Goal: Information Seeking & Learning: Compare options

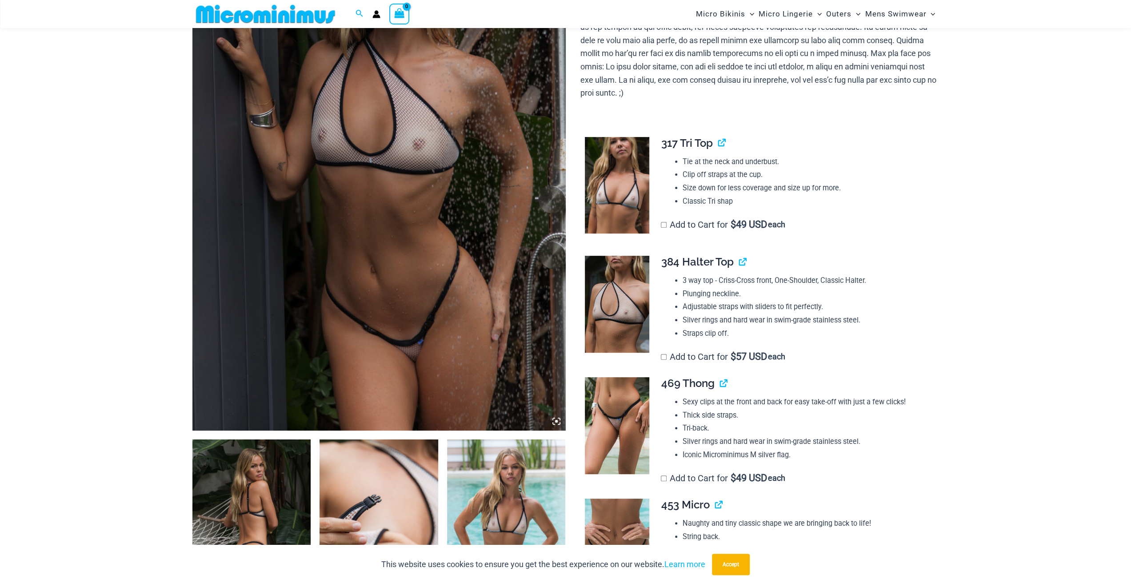
scroll to position [215, 0]
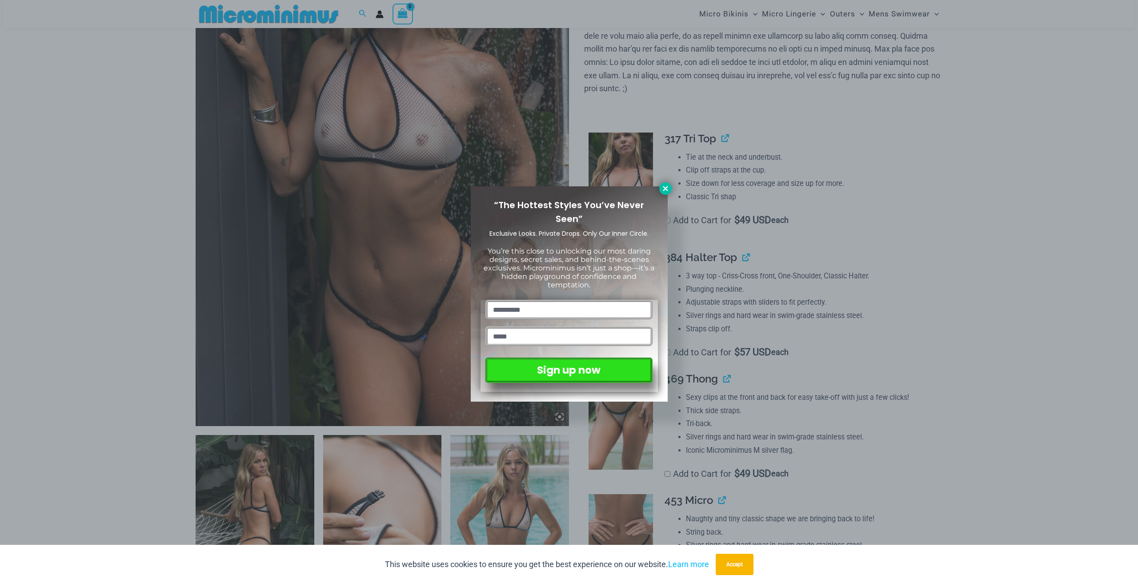
click at [663, 191] on icon at bounding box center [665, 188] width 8 height 8
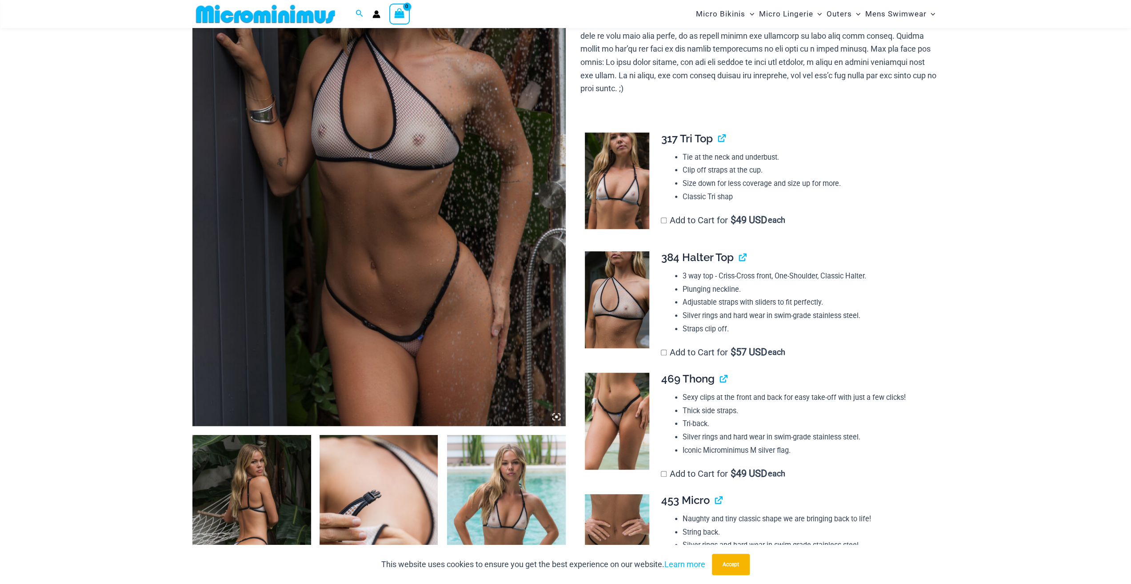
click at [609, 417] on img at bounding box center [617, 420] width 64 height 97
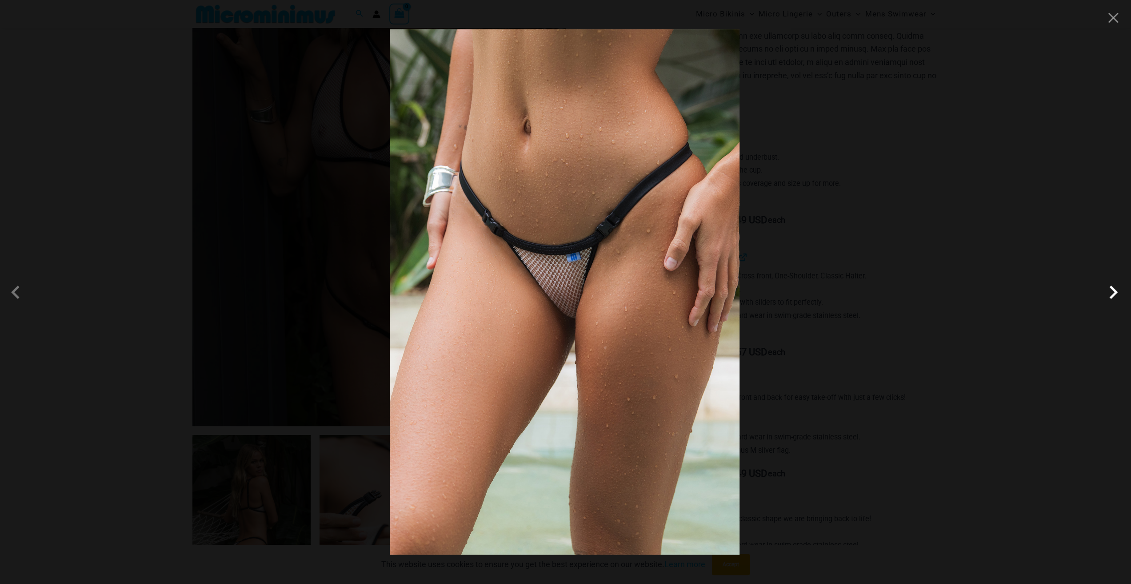
click at [1113, 295] on span at bounding box center [1113, 292] width 27 height 27
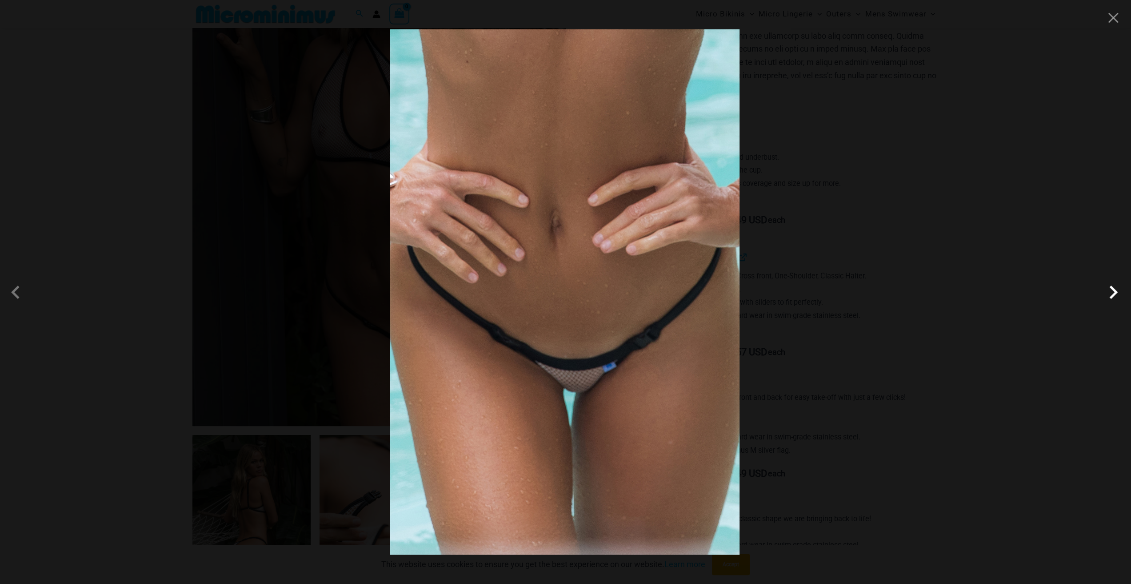
click at [1113, 295] on span at bounding box center [1113, 292] width 27 height 27
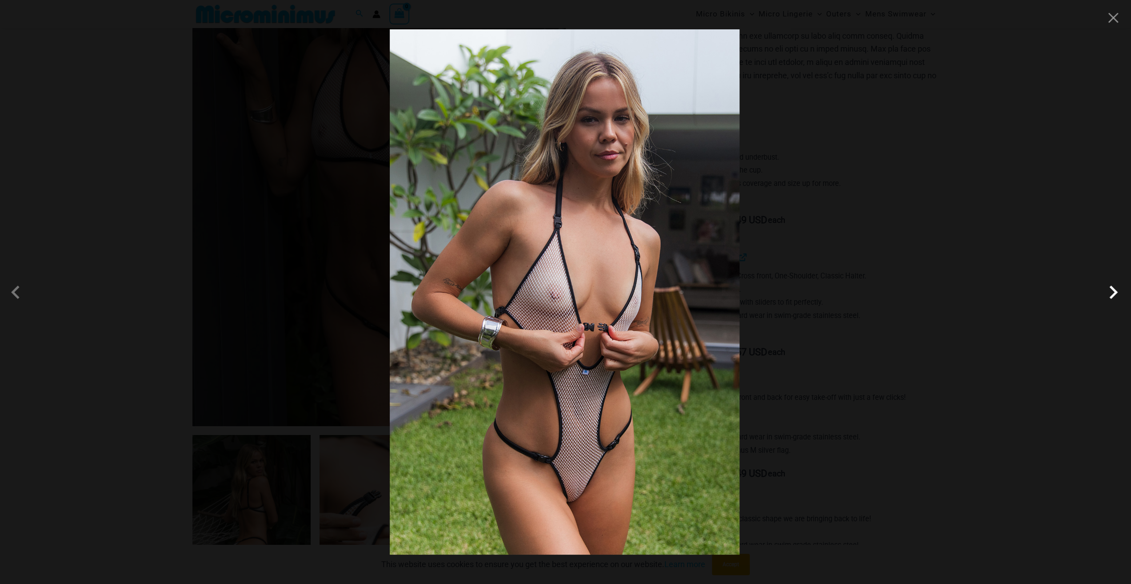
click at [1113, 295] on span at bounding box center [1113, 292] width 27 height 27
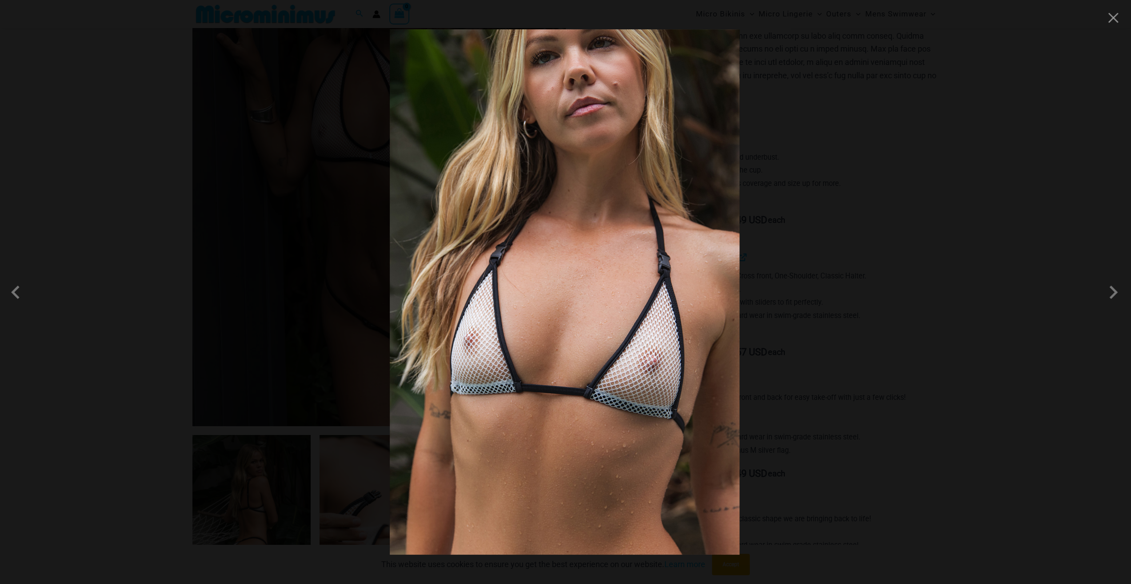
click at [981, 312] on div at bounding box center [565, 292] width 1131 height 584
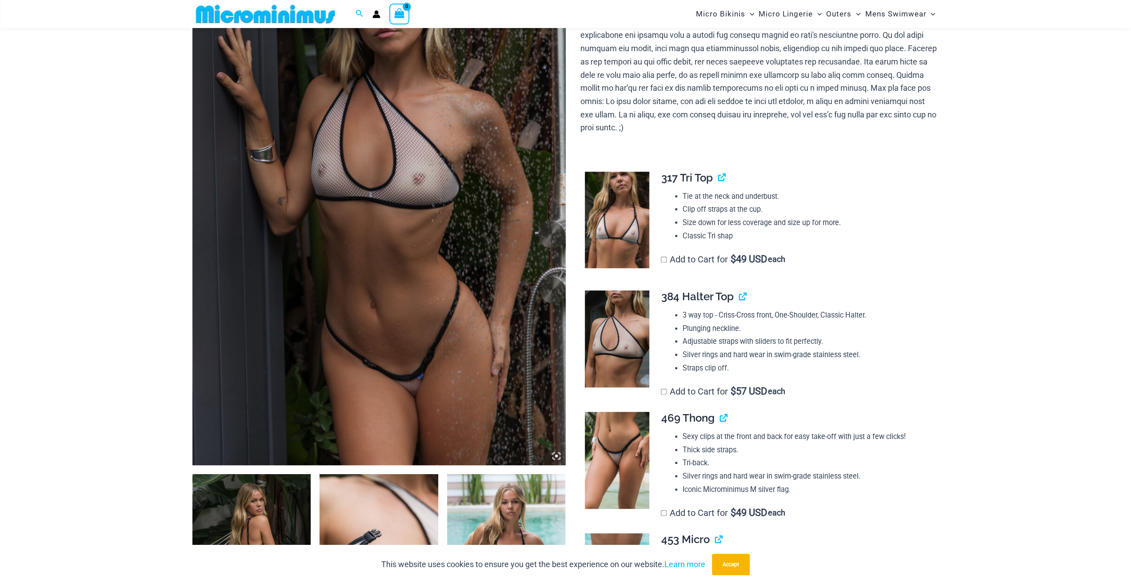
scroll to position [82, 0]
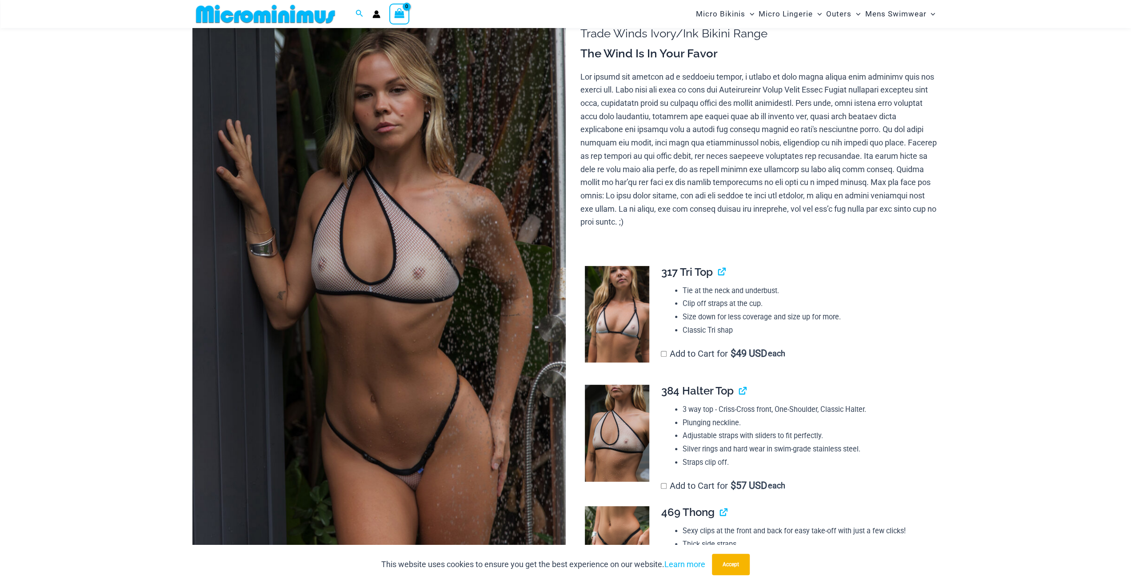
click at [391, 295] on img at bounding box center [378, 279] width 373 height 560
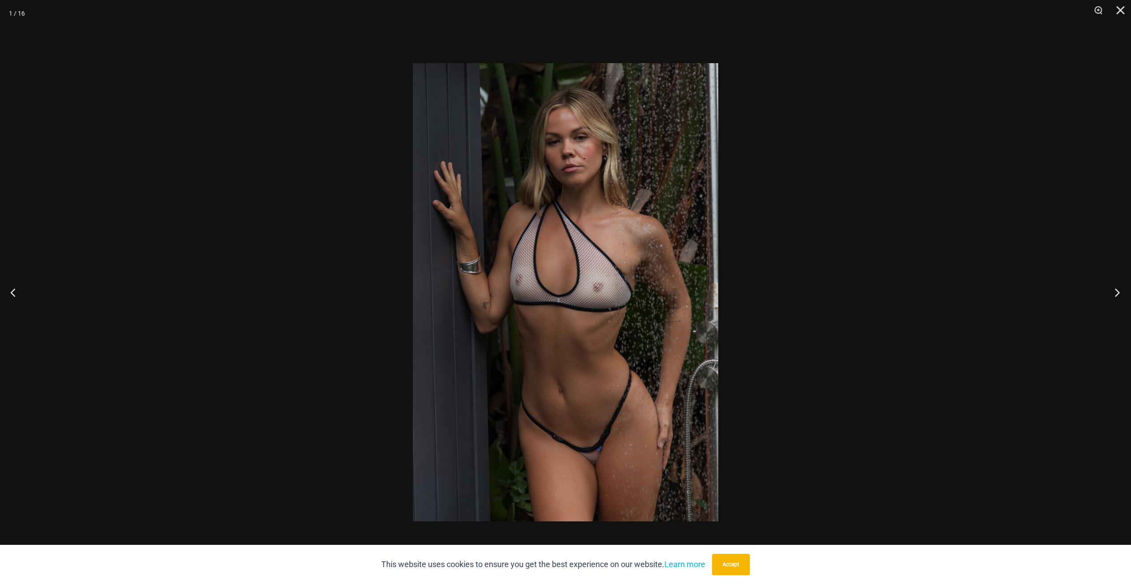
click at [1115, 291] on button "Next" at bounding box center [1114, 292] width 33 height 44
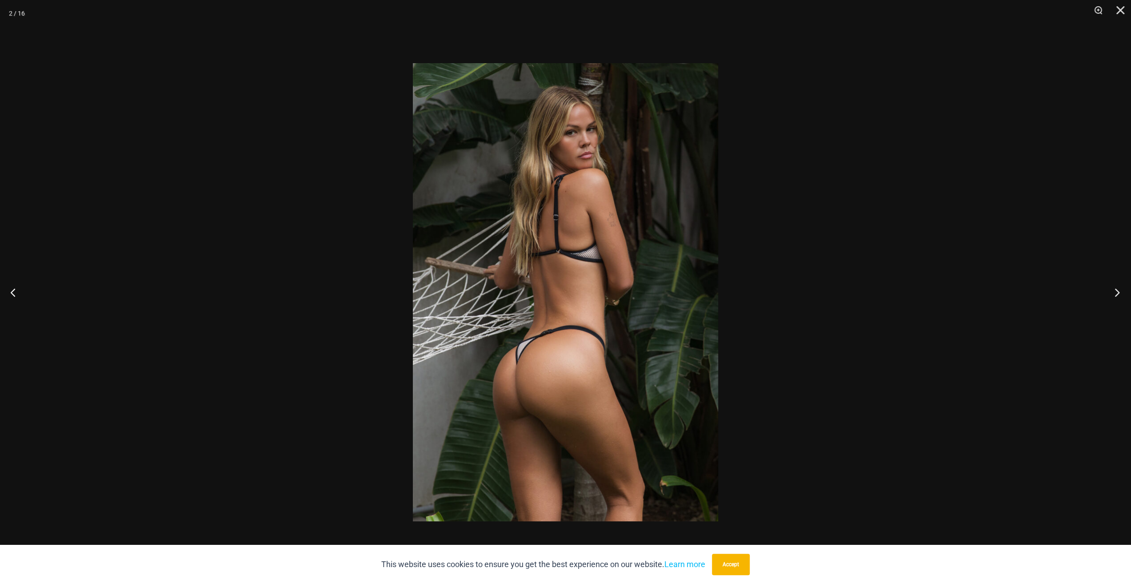
click at [1115, 291] on button "Next" at bounding box center [1114, 292] width 33 height 44
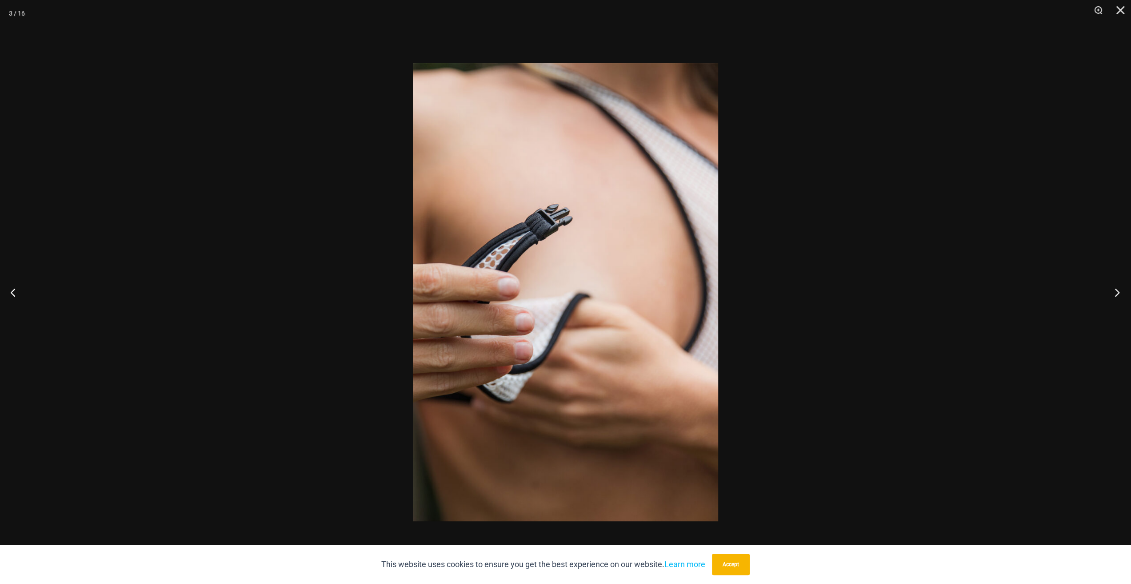
click at [1115, 291] on button "Next" at bounding box center [1114, 292] width 33 height 44
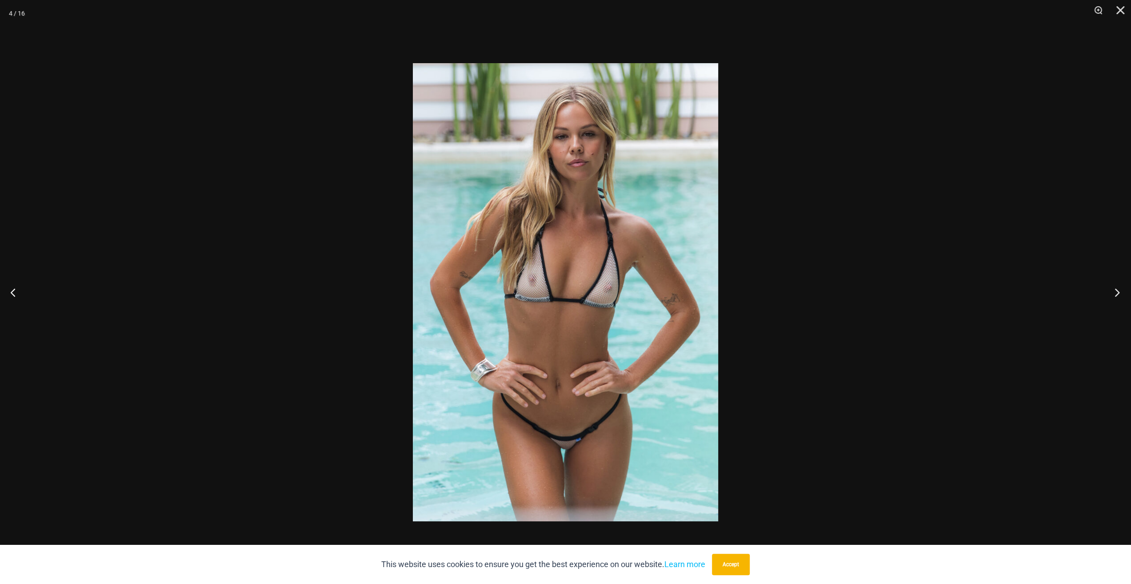
click at [1115, 291] on button "Next" at bounding box center [1114, 292] width 33 height 44
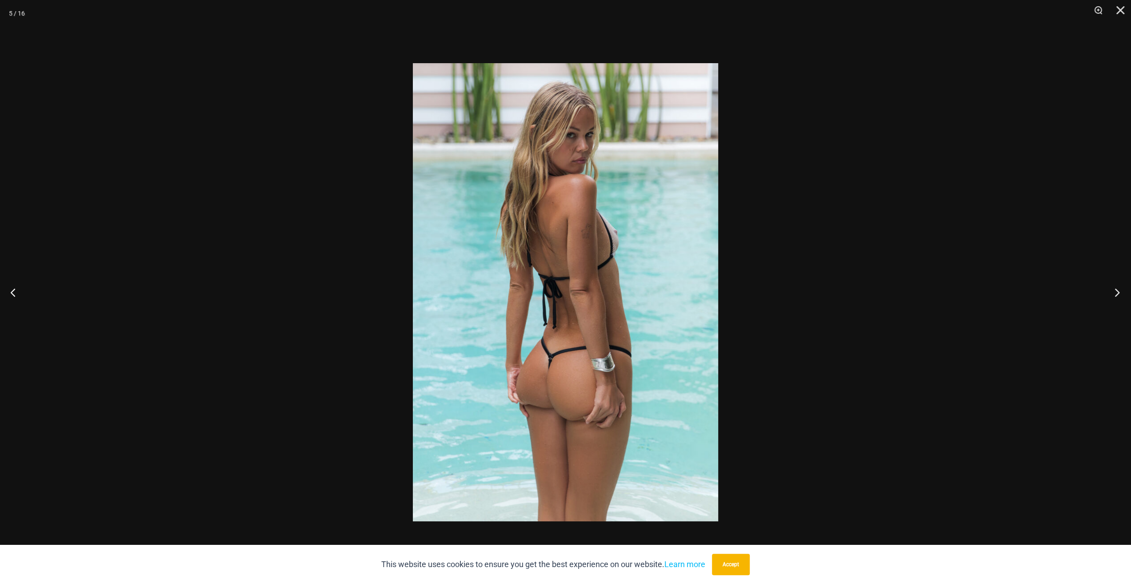
click at [1115, 291] on button "Next" at bounding box center [1114, 292] width 33 height 44
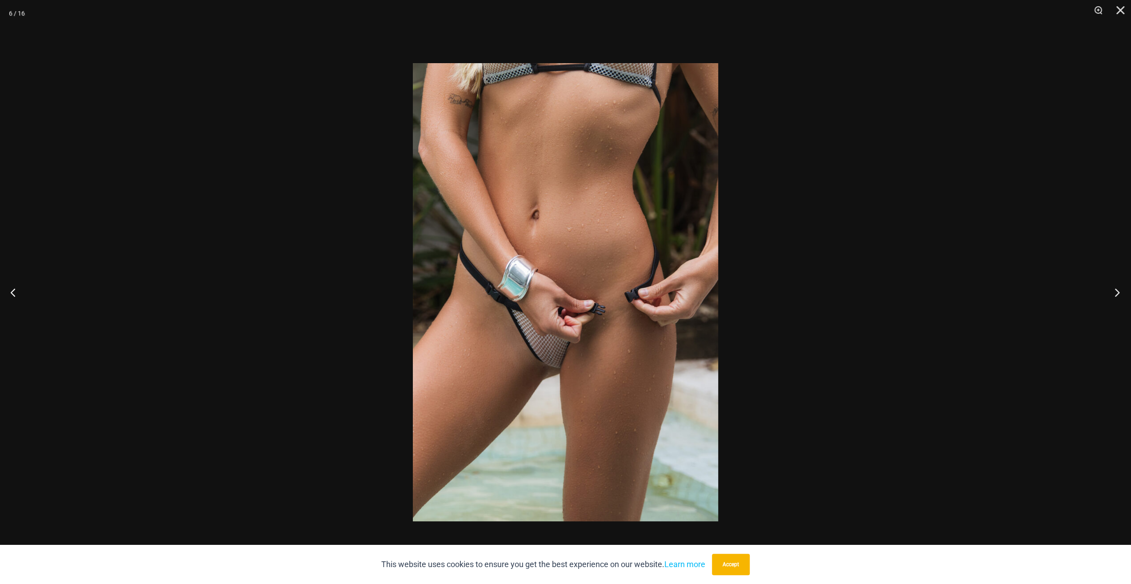
click at [1115, 291] on button "Next" at bounding box center [1114, 292] width 33 height 44
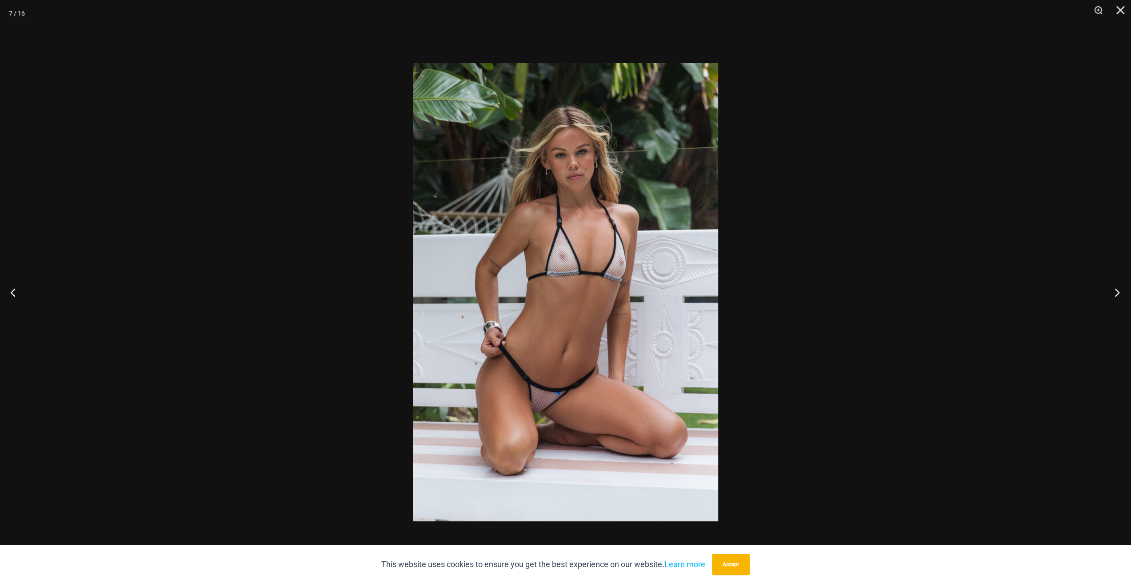
click at [1115, 291] on button "Next" at bounding box center [1114, 292] width 33 height 44
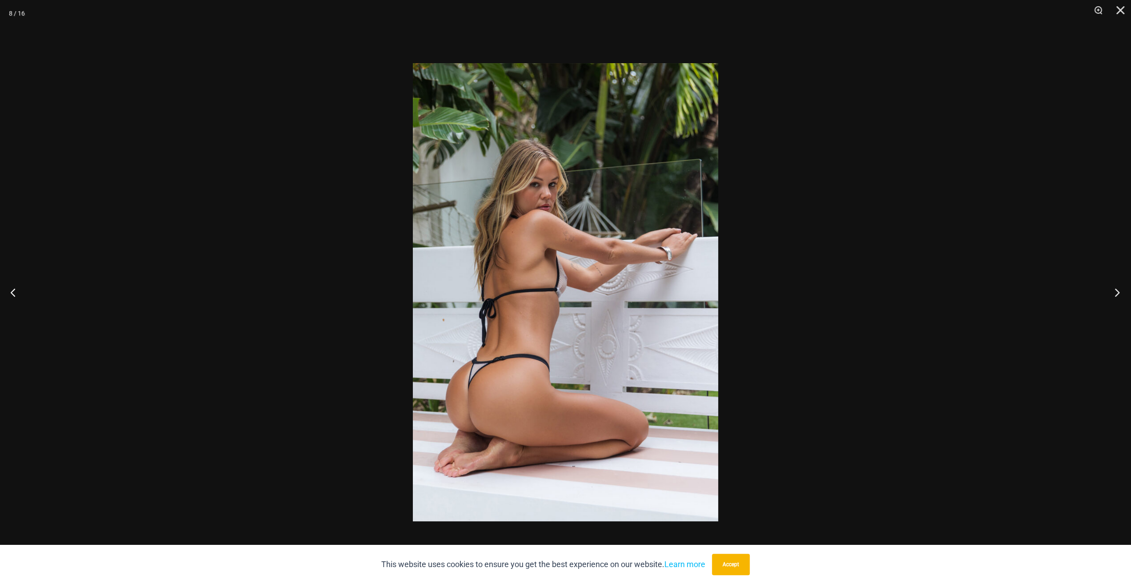
click at [1115, 291] on button "Next" at bounding box center [1114, 292] width 33 height 44
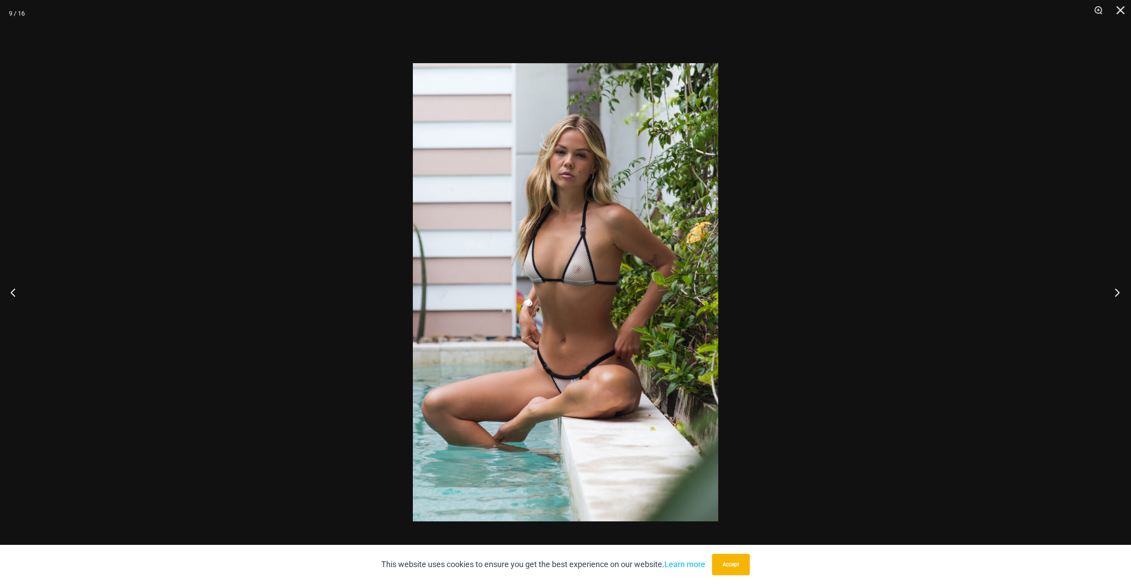
click at [1115, 291] on button "Next" at bounding box center [1114, 292] width 33 height 44
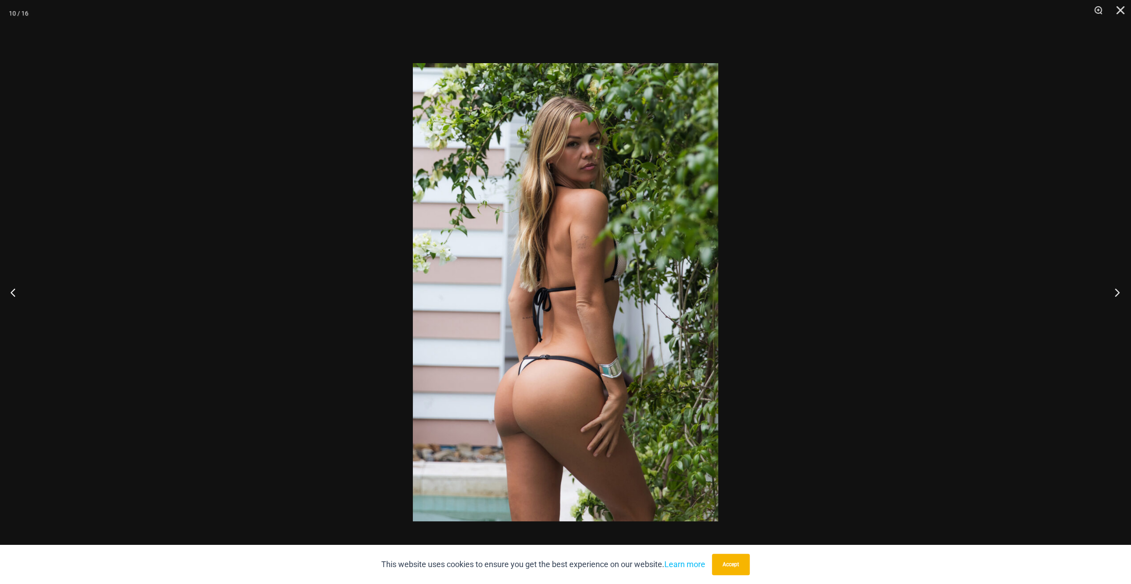
click at [1115, 291] on button "Next" at bounding box center [1114, 292] width 33 height 44
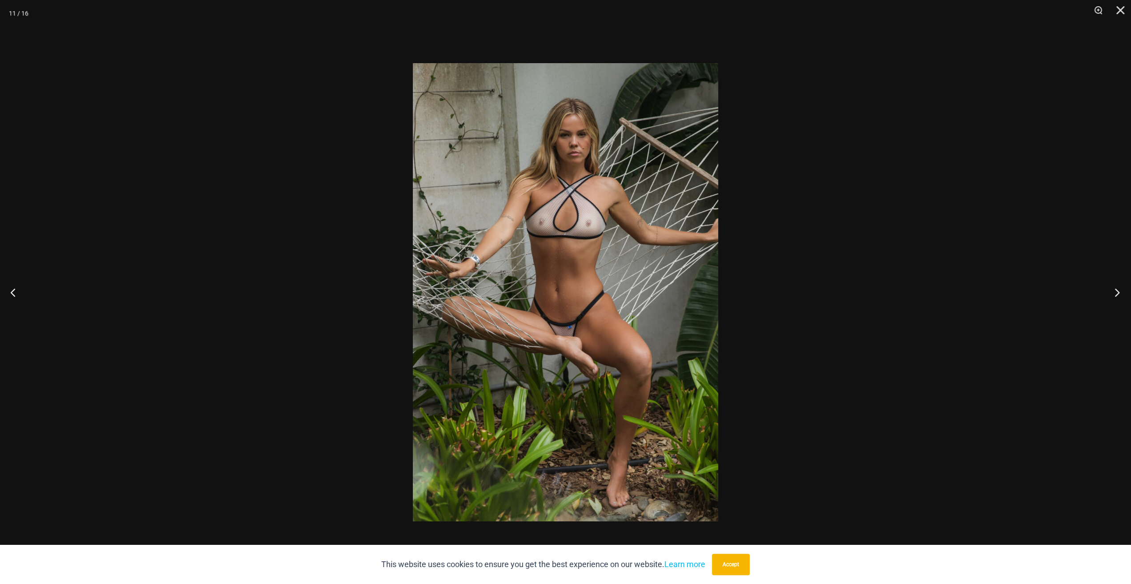
click at [1115, 291] on button "Next" at bounding box center [1114, 292] width 33 height 44
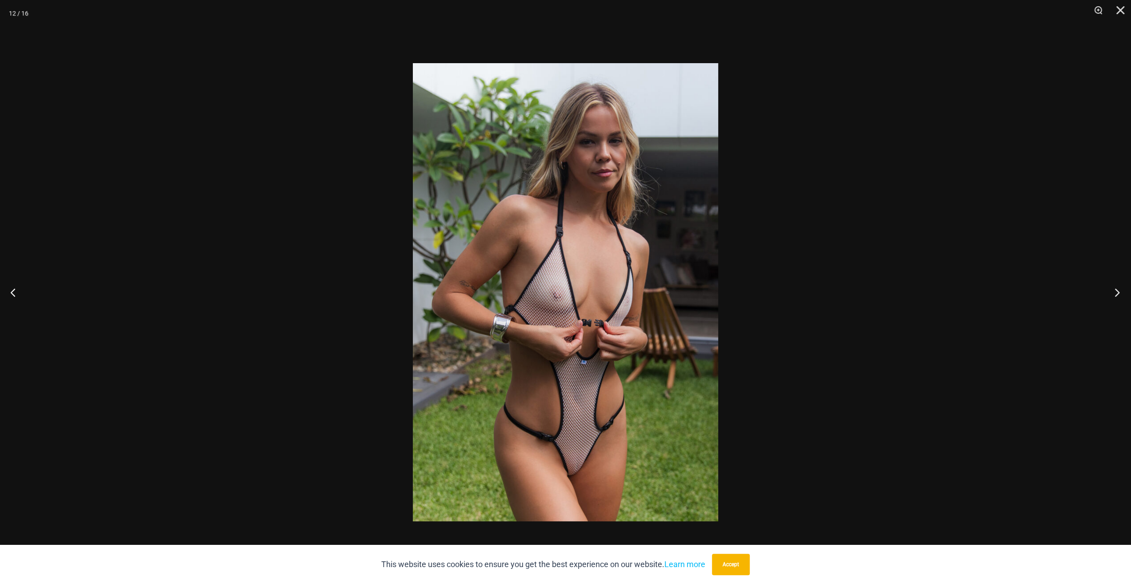
click at [1115, 291] on button "Next" at bounding box center [1114, 292] width 33 height 44
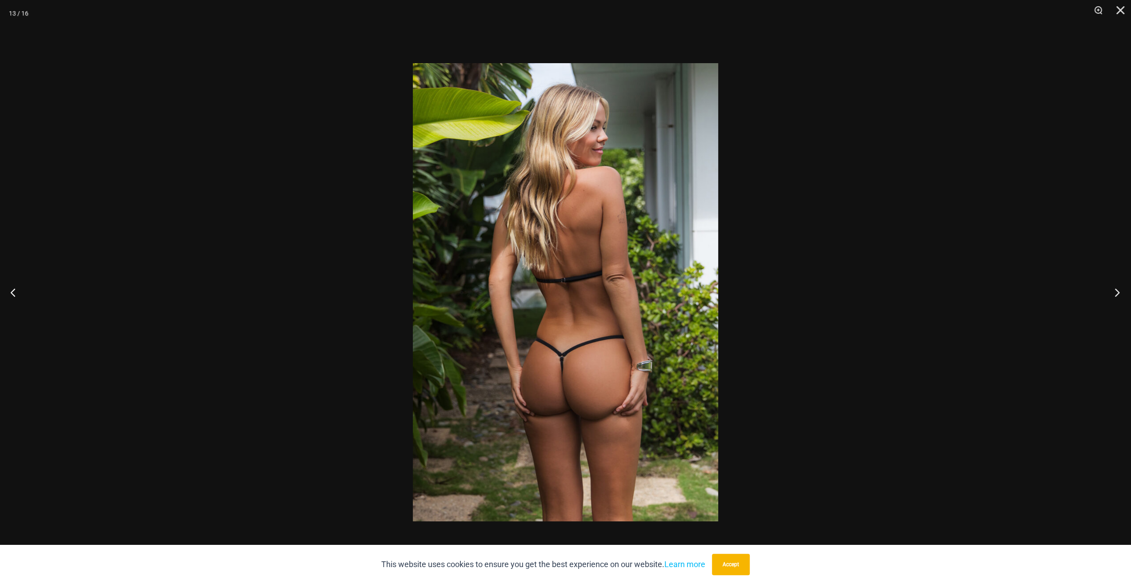
click at [1115, 291] on button "Next" at bounding box center [1114, 292] width 33 height 44
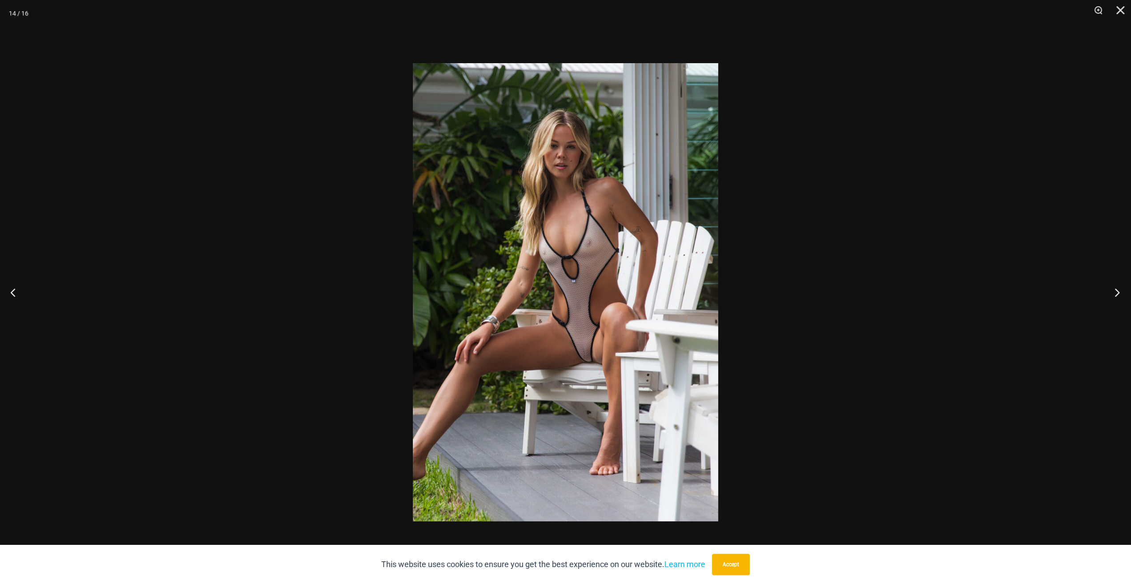
click at [1116, 294] on button "Next" at bounding box center [1114, 292] width 33 height 44
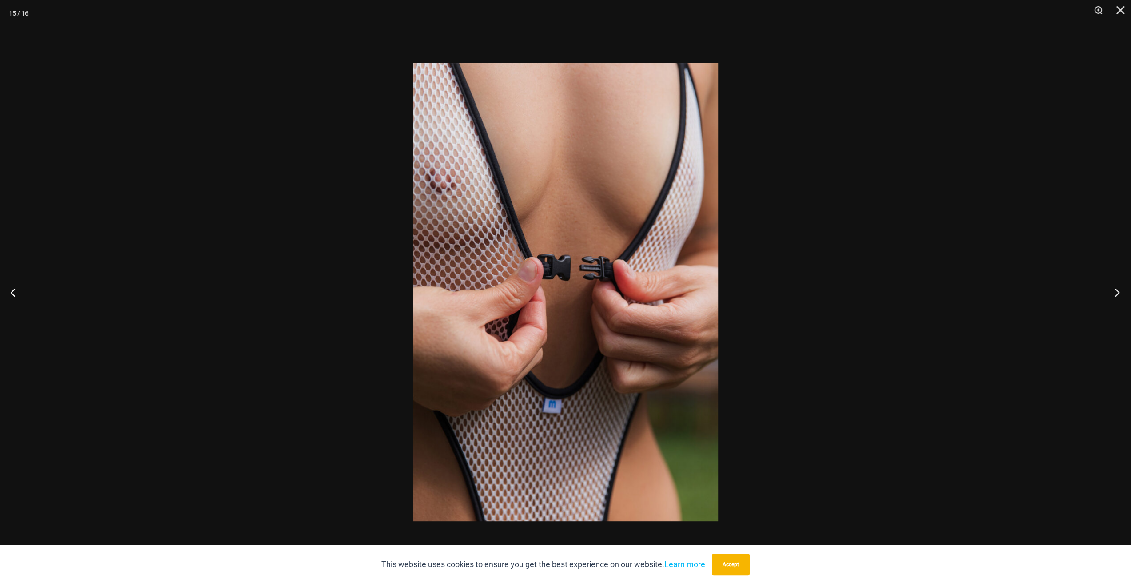
click at [1116, 294] on button "Next" at bounding box center [1114, 292] width 33 height 44
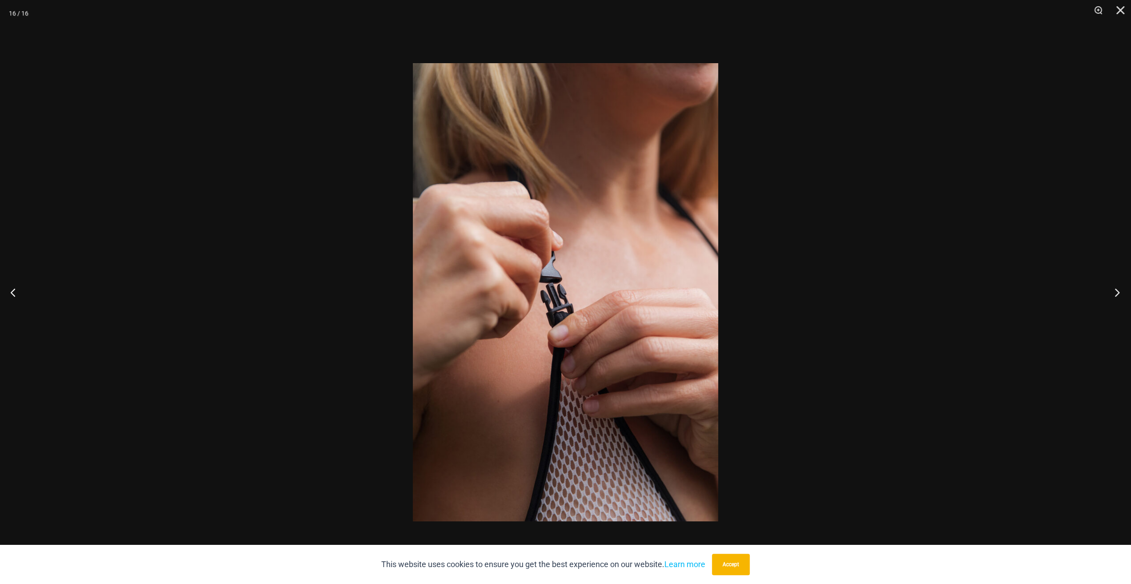
click at [1116, 294] on button "Next" at bounding box center [1114, 292] width 33 height 44
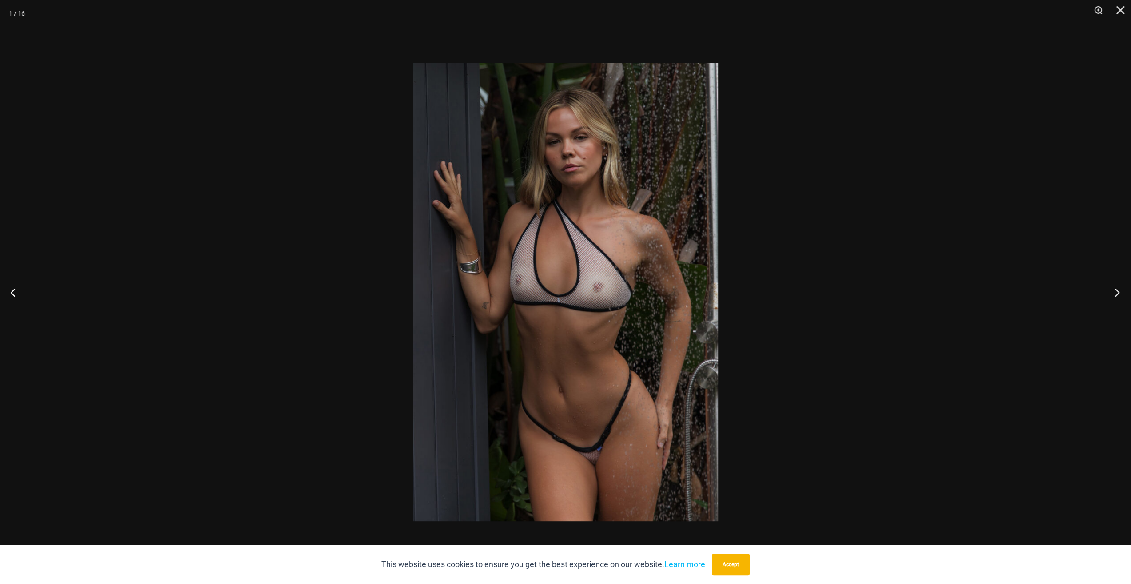
click at [1115, 294] on button "Next" at bounding box center [1114, 292] width 33 height 44
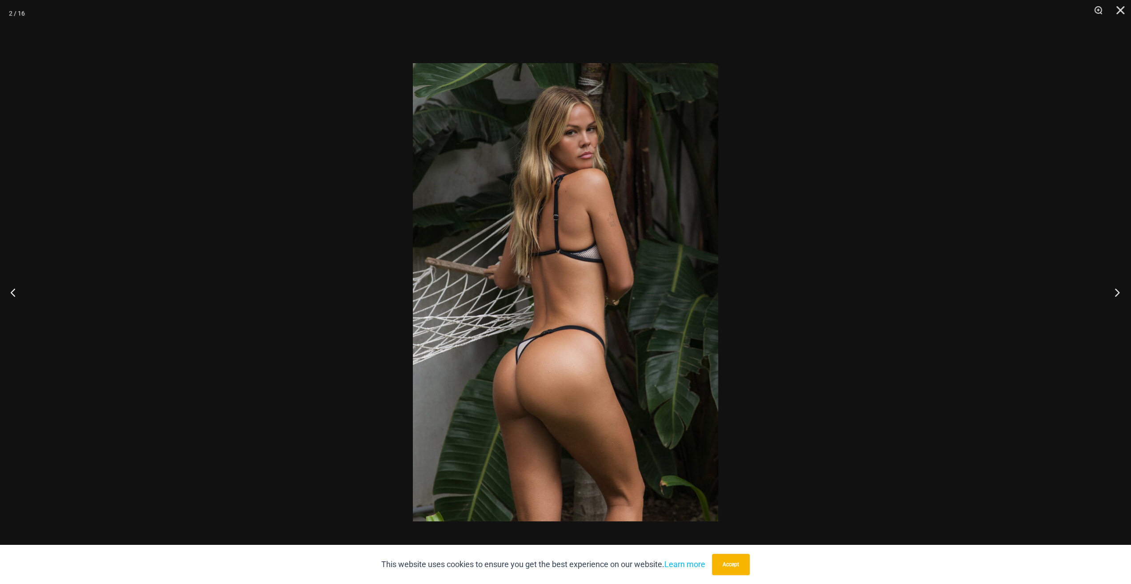
click at [1115, 294] on button "Next" at bounding box center [1114, 292] width 33 height 44
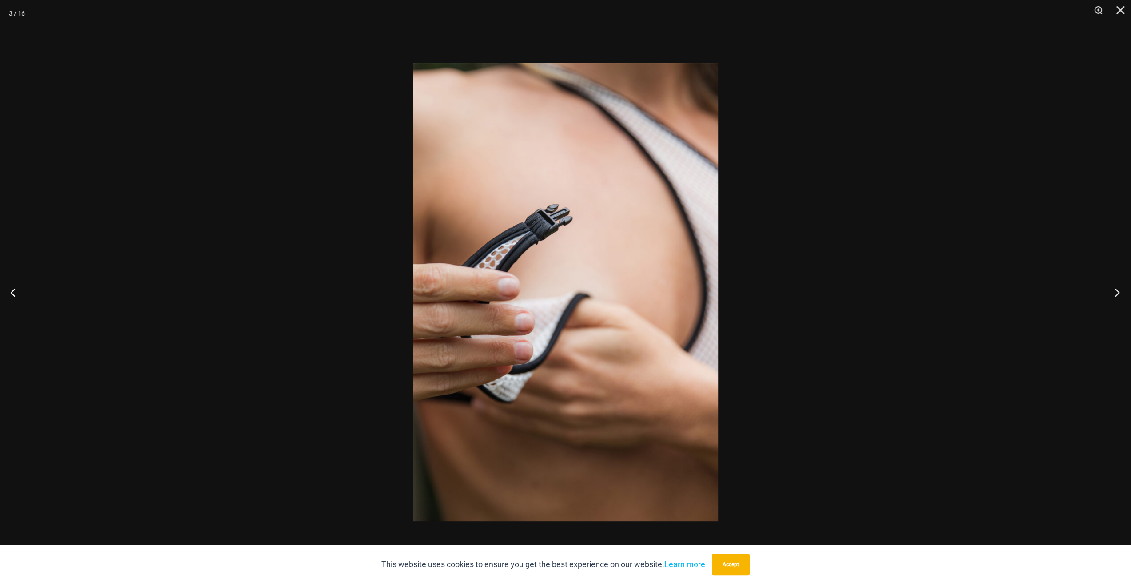
click at [1115, 294] on button "Next" at bounding box center [1114, 292] width 33 height 44
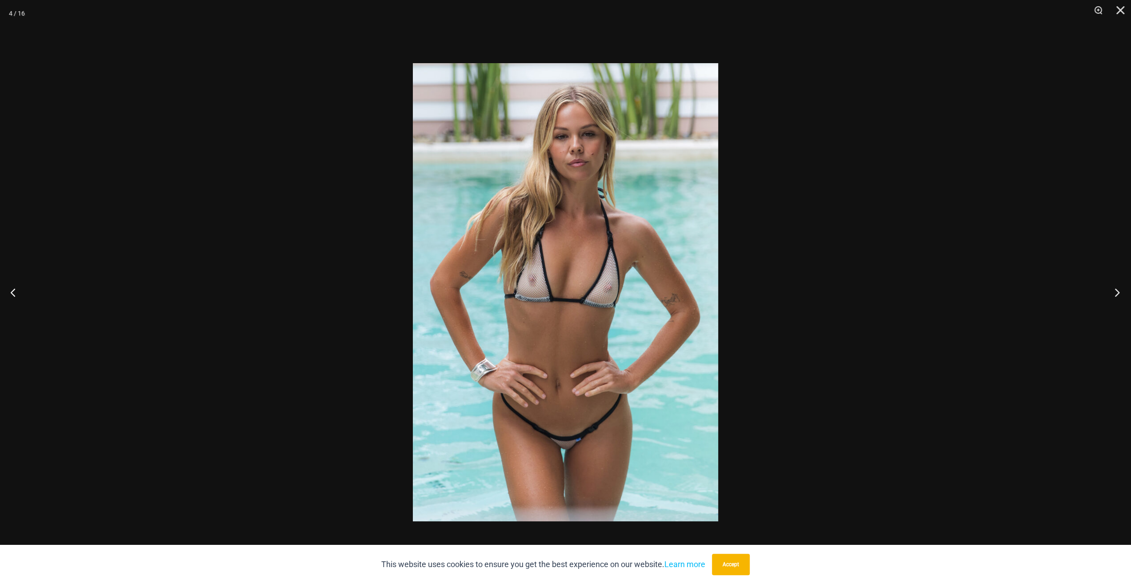
click at [1115, 294] on button "Next" at bounding box center [1114, 292] width 33 height 44
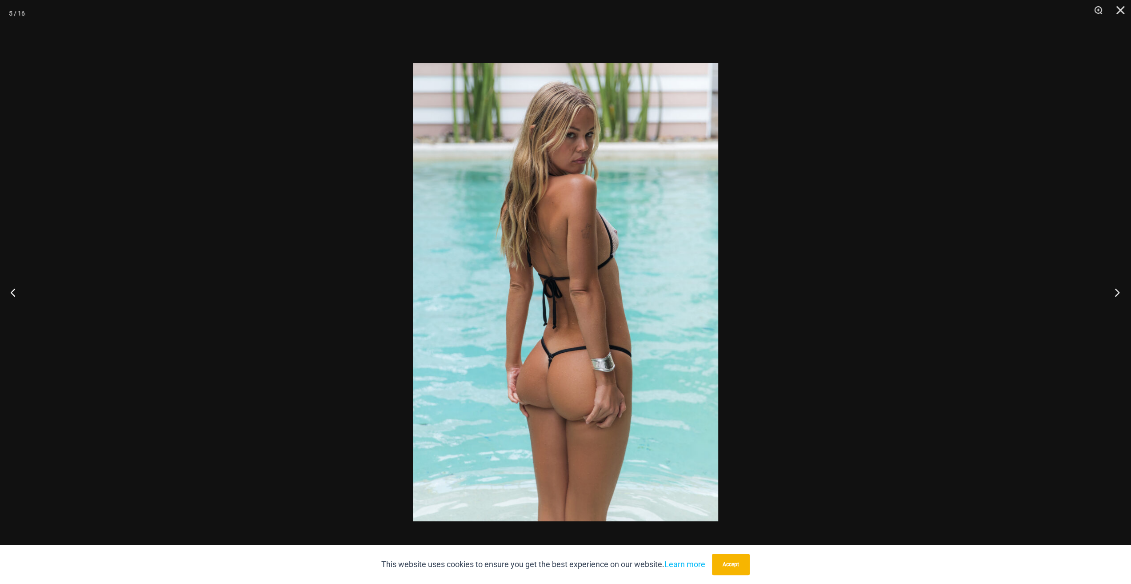
click at [1115, 294] on button "Next" at bounding box center [1114, 292] width 33 height 44
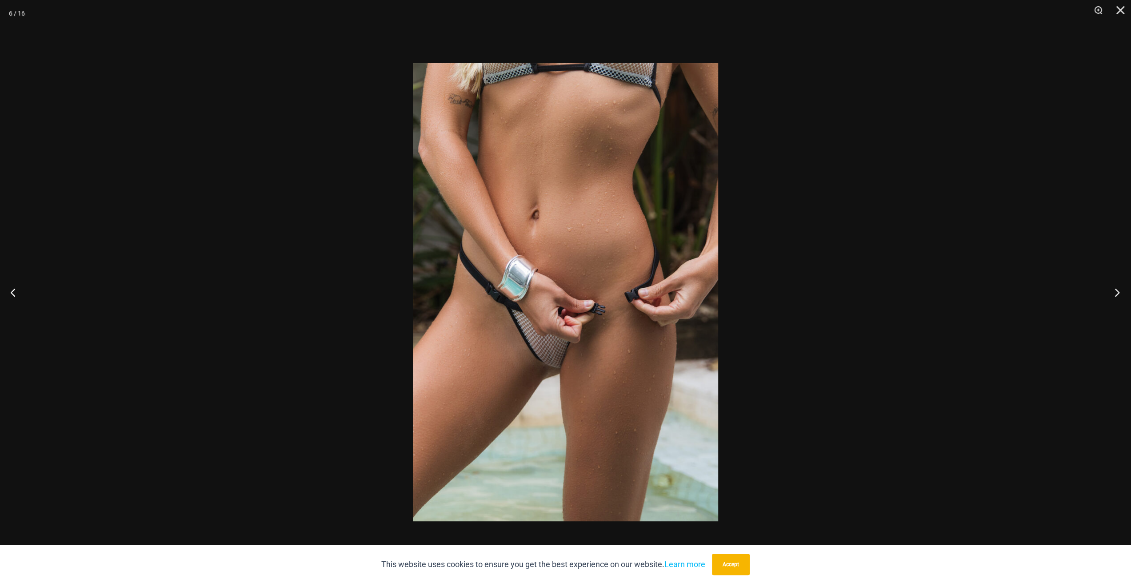
click at [1115, 294] on button "Next" at bounding box center [1114, 292] width 33 height 44
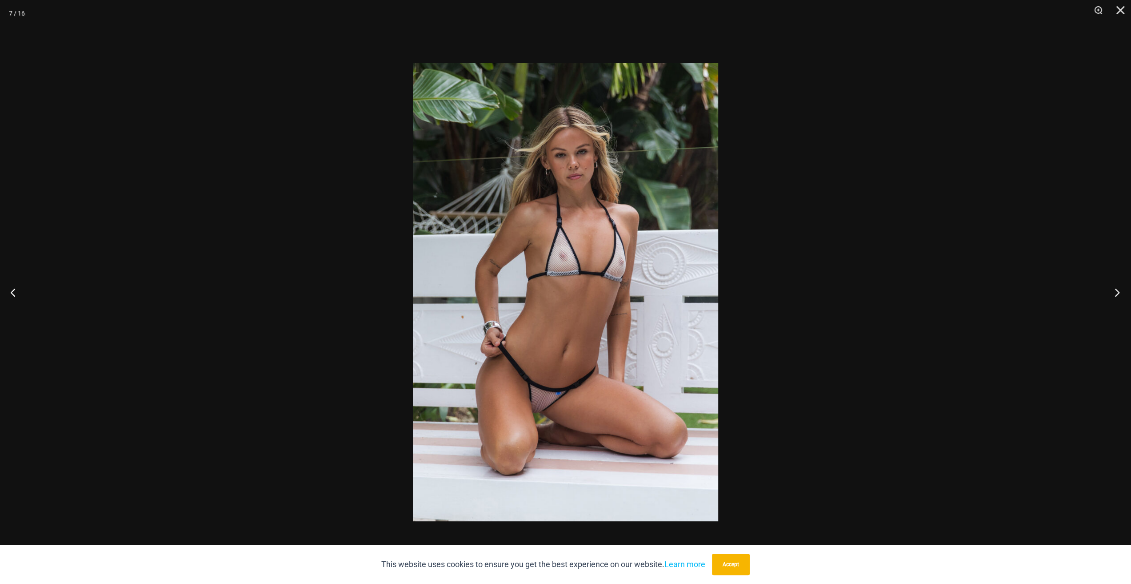
click at [1115, 294] on button "Next" at bounding box center [1114, 292] width 33 height 44
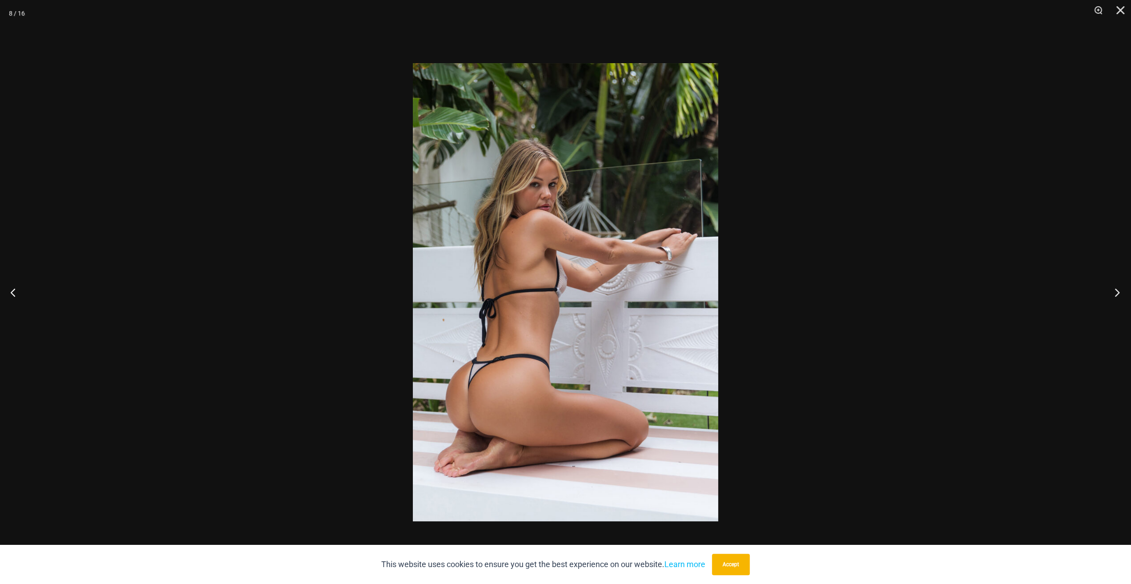
click at [1115, 294] on button "Next" at bounding box center [1114, 292] width 33 height 44
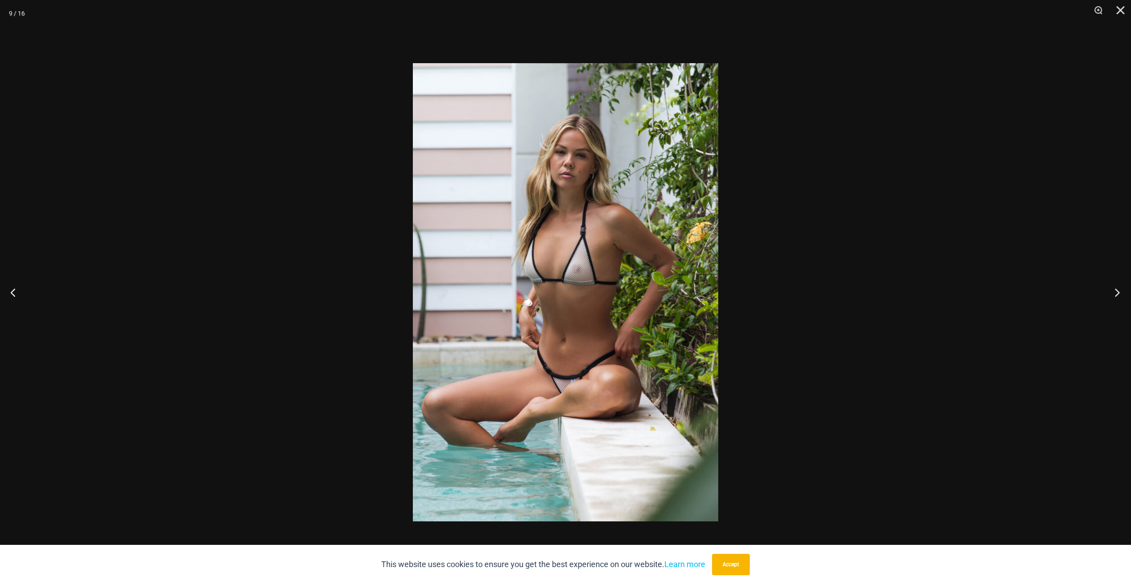
click at [1115, 294] on button "Next" at bounding box center [1114, 292] width 33 height 44
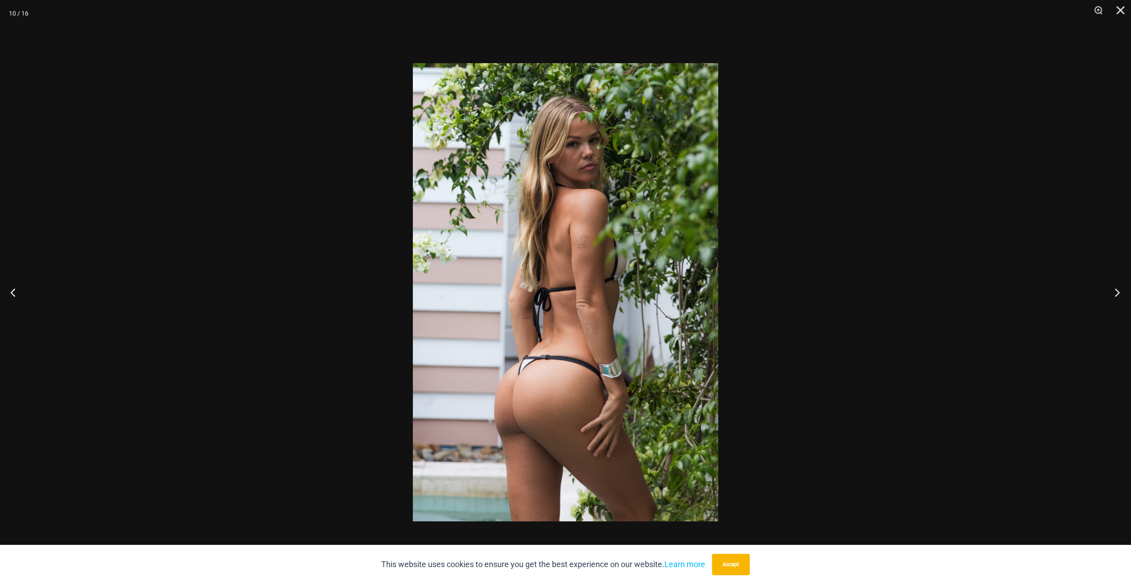
click at [1115, 294] on button "Next" at bounding box center [1114, 292] width 33 height 44
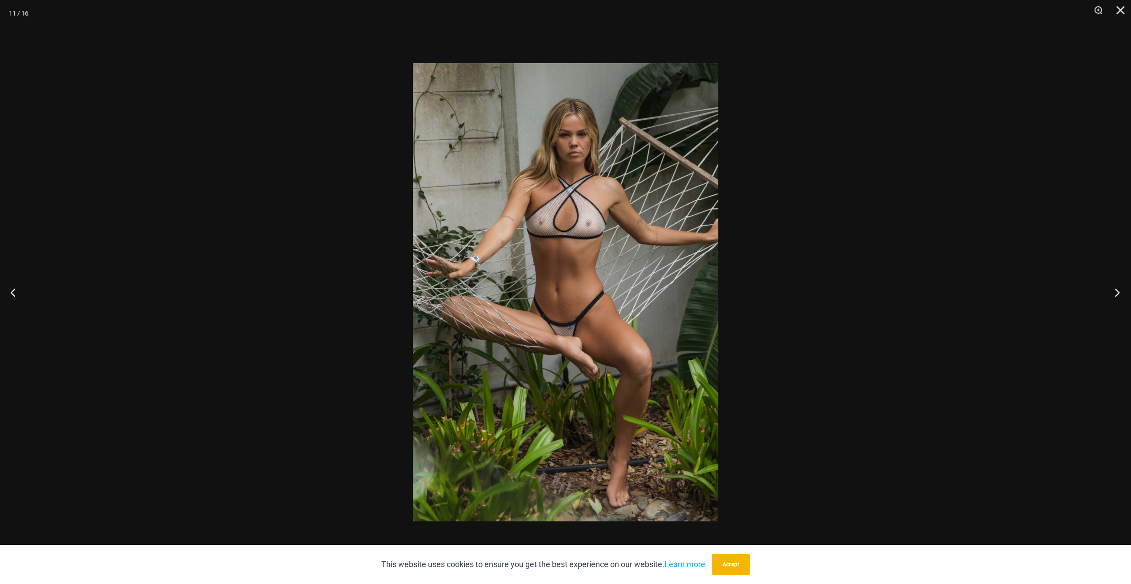
click at [1115, 294] on button "Next" at bounding box center [1114, 292] width 33 height 44
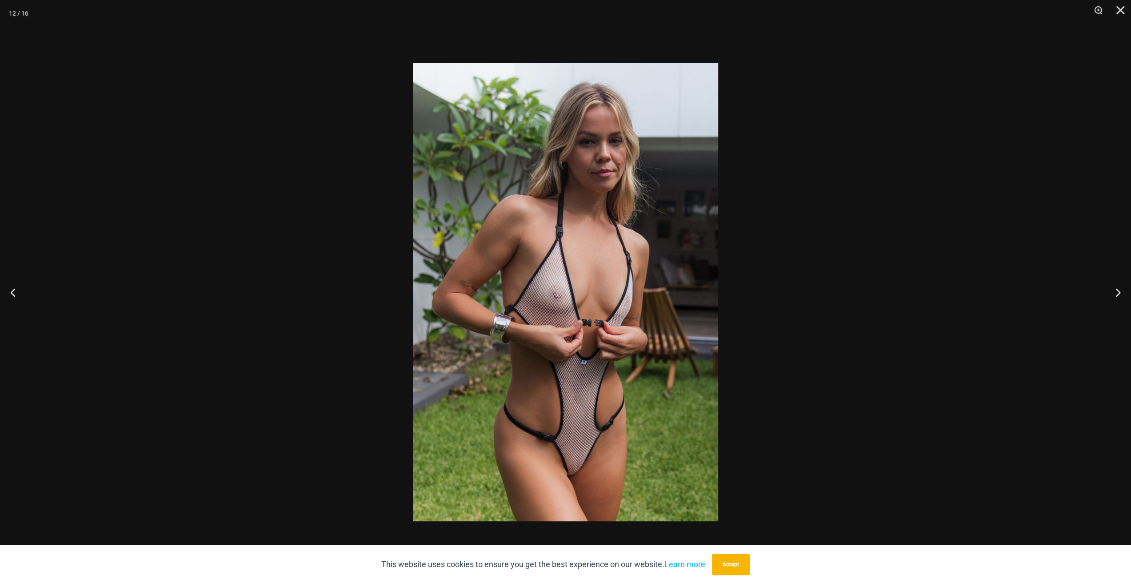
click at [1046, 317] on div at bounding box center [565, 292] width 1131 height 584
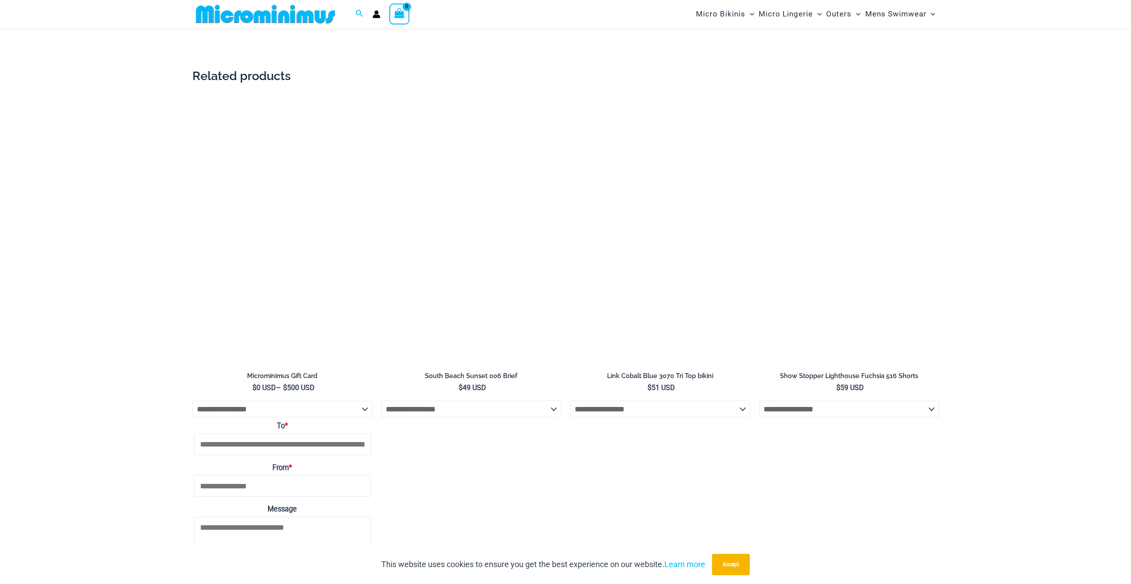
scroll to position [1904, 0]
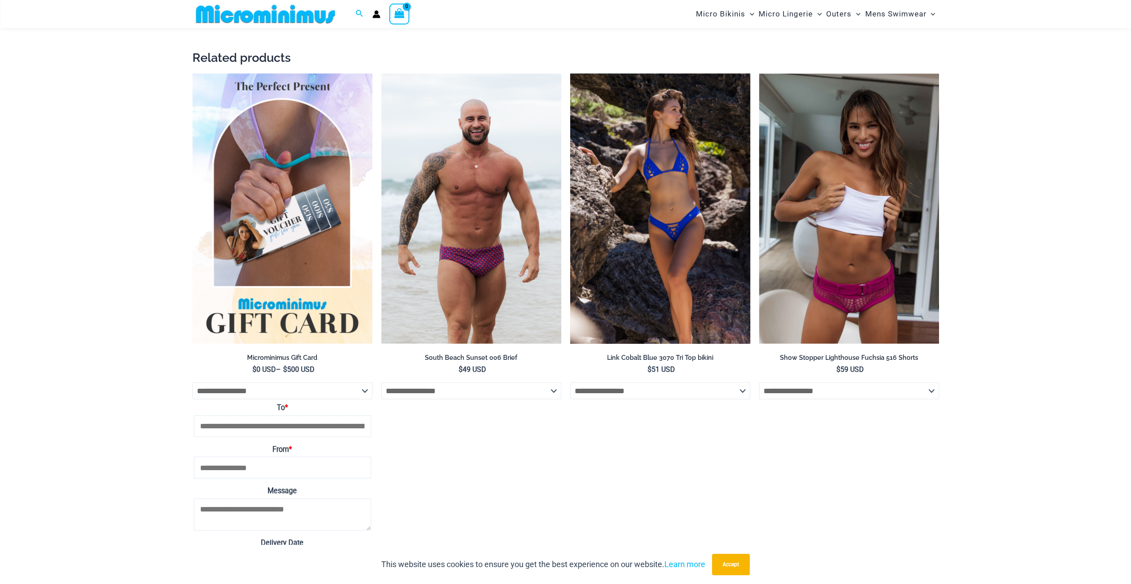
click at [645, 238] on img at bounding box center [660, 209] width 180 height 270
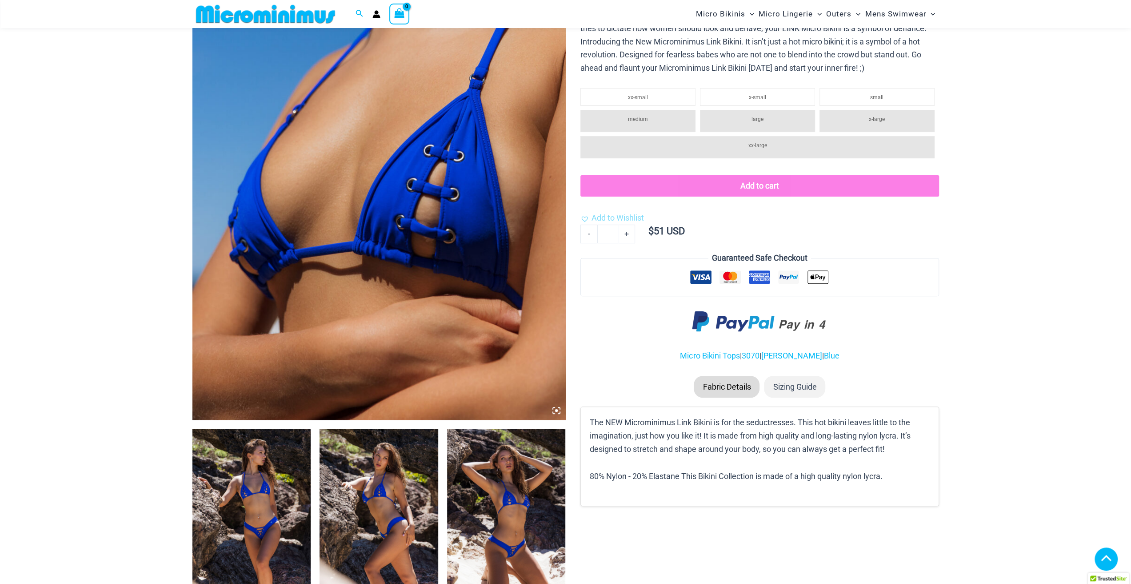
scroll to position [444, 0]
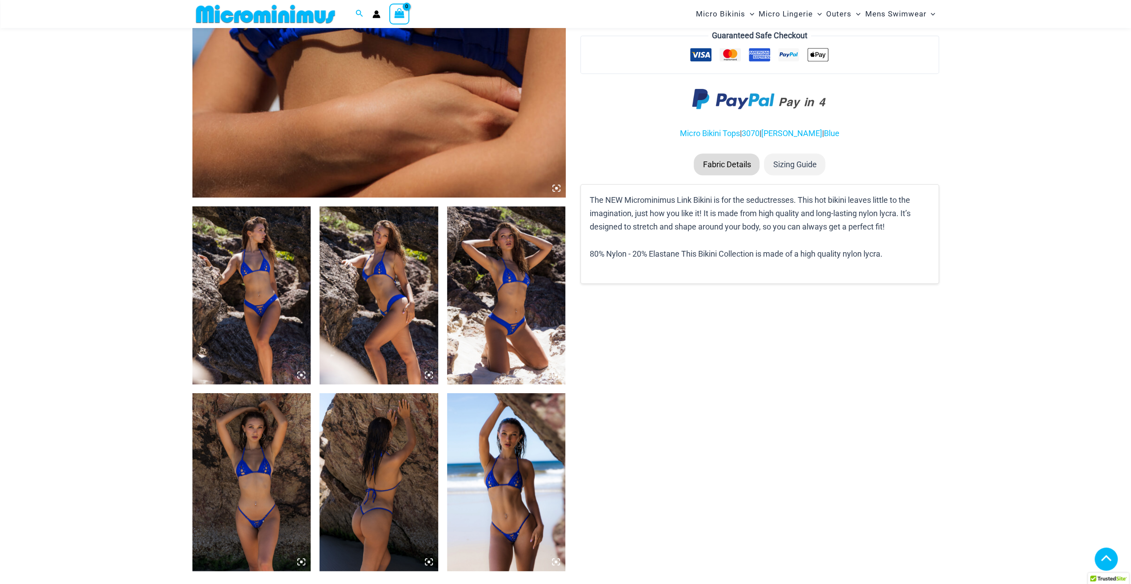
click at [245, 252] on img at bounding box center [251, 295] width 119 height 178
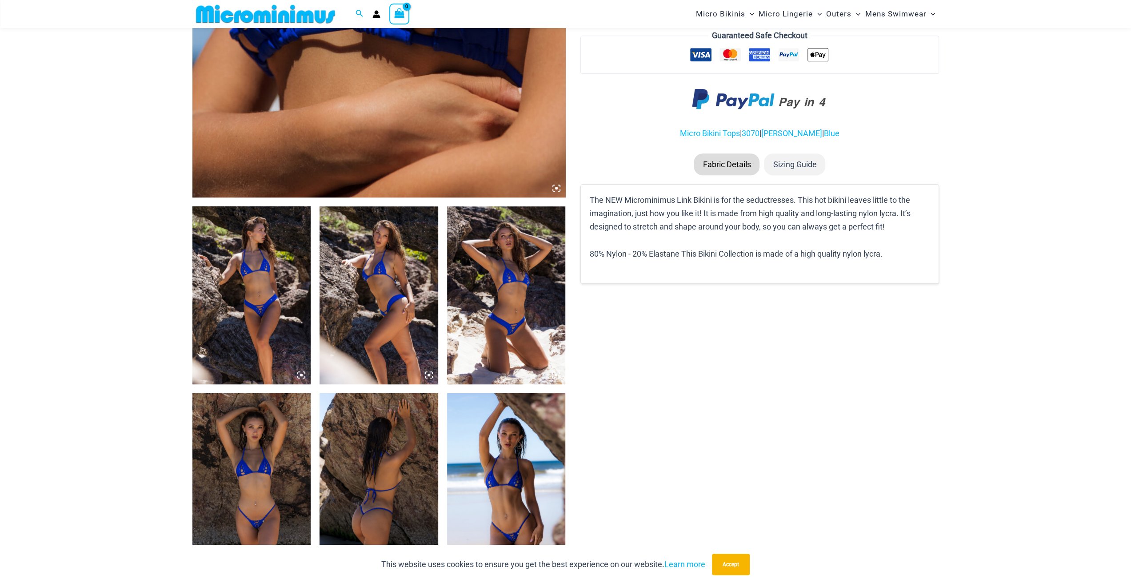
click at [256, 265] on img at bounding box center [251, 295] width 119 height 178
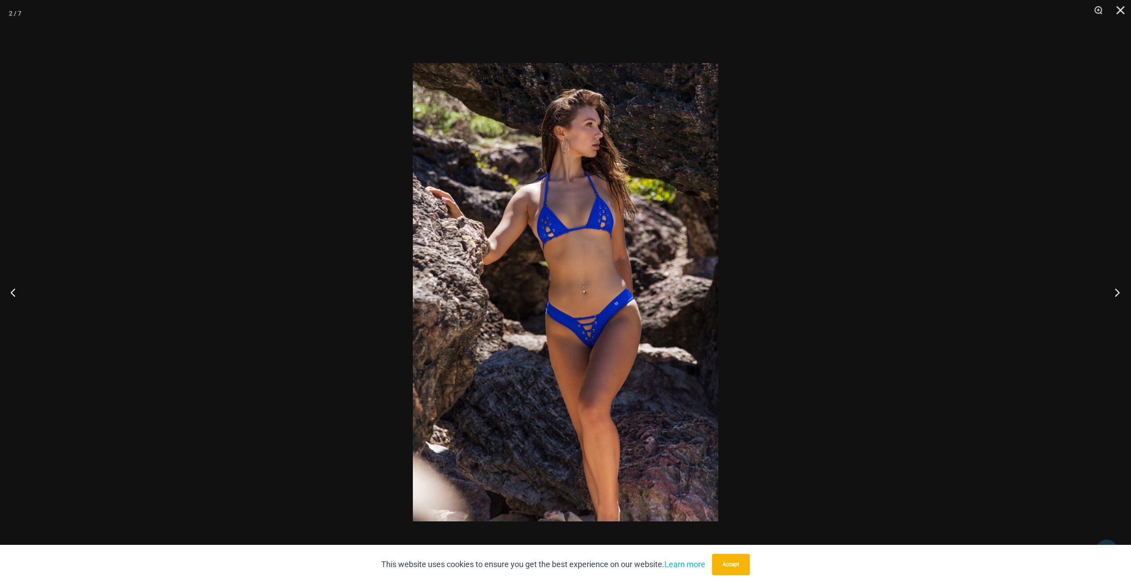
click at [1111, 293] on button "Next" at bounding box center [1114, 292] width 33 height 44
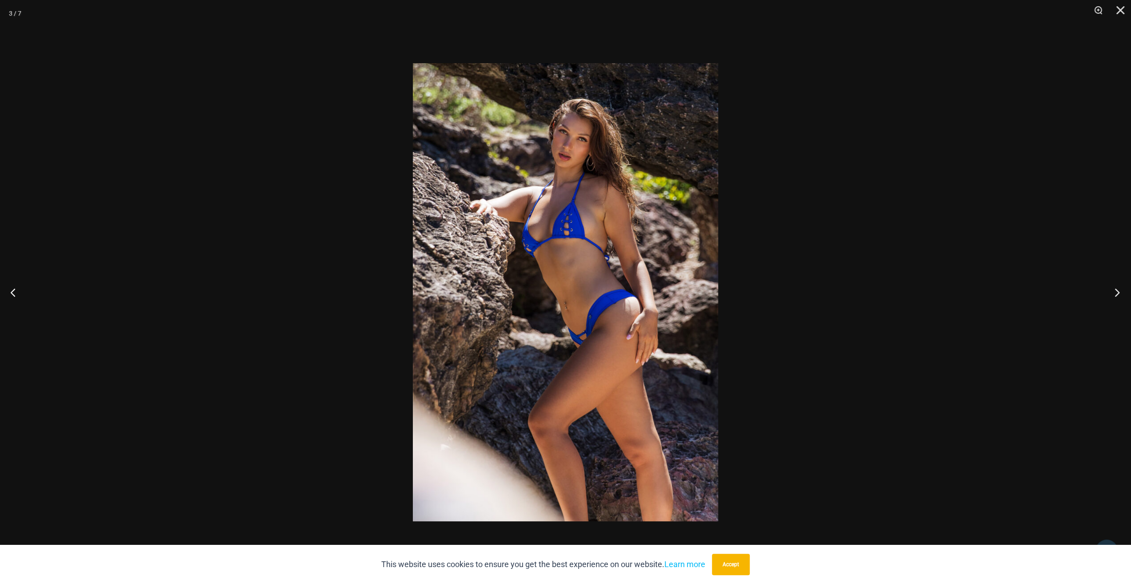
click at [1111, 293] on button "Next" at bounding box center [1114, 292] width 33 height 44
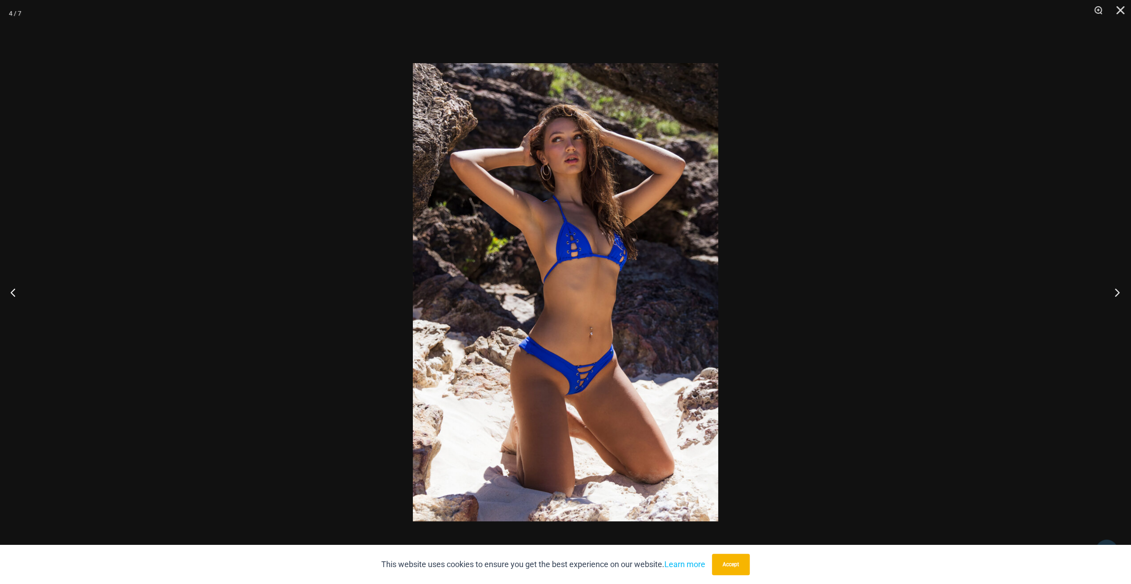
click at [1111, 293] on button "Next" at bounding box center [1114, 292] width 33 height 44
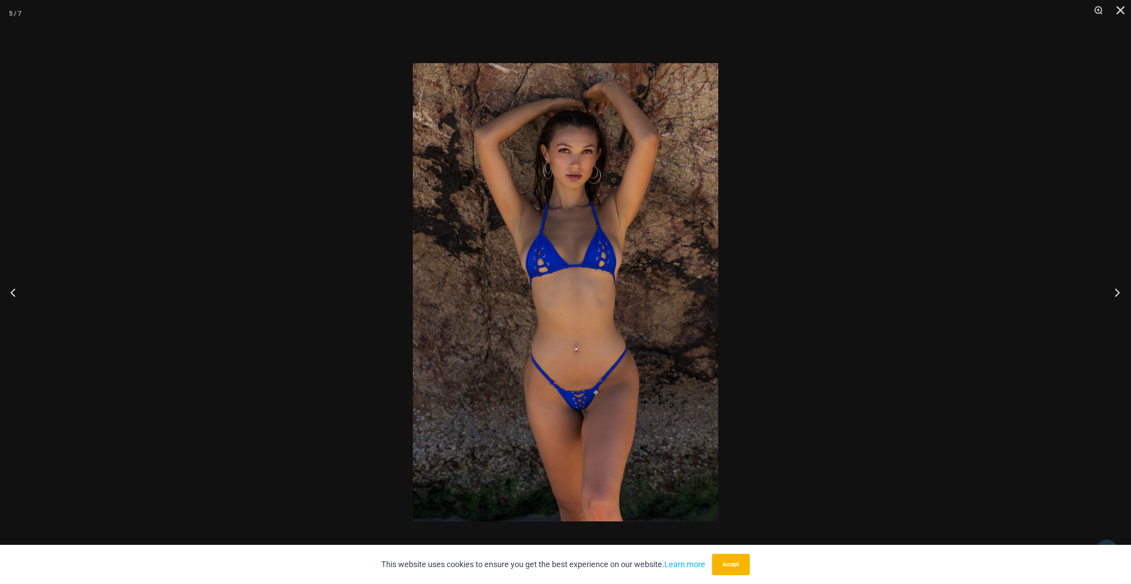
click at [1111, 293] on button "Next" at bounding box center [1114, 292] width 33 height 44
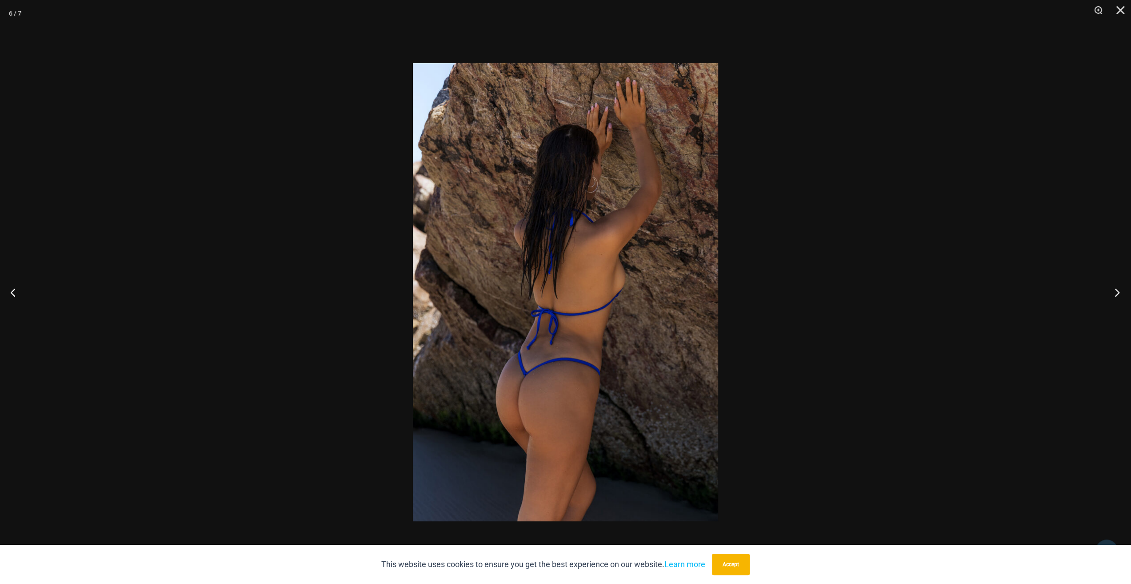
click at [1111, 293] on button "Next" at bounding box center [1114, 292] width 33 height 44
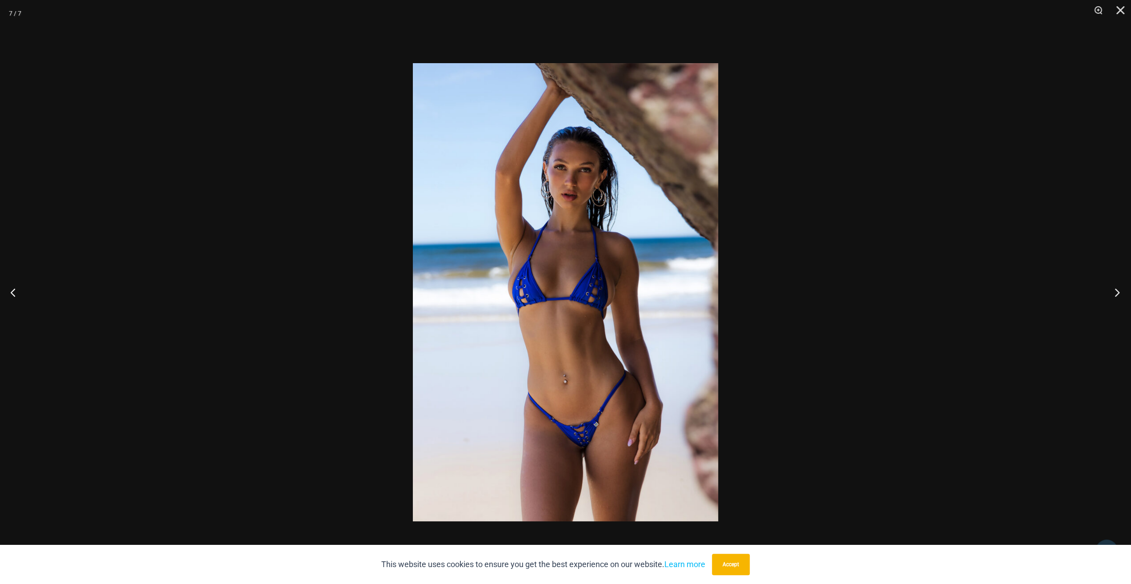
click at [1111, 293] on button "Next" at bounding box center [1114, 292] width 33 height 44
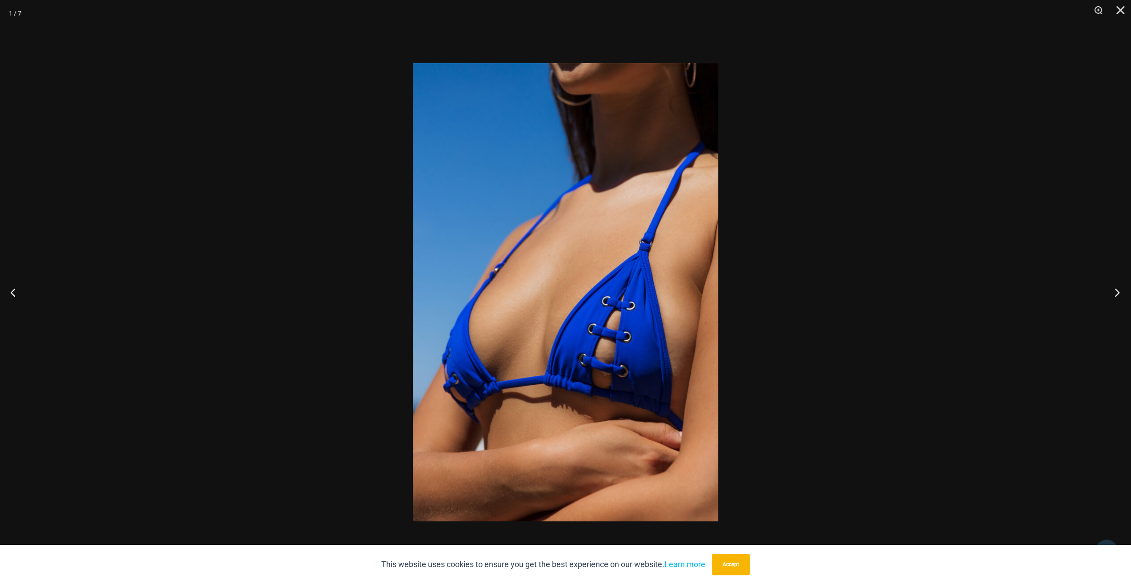
click at [1111, 293] on button "Next" at bounding box center [1114, 292] width 33 height 44
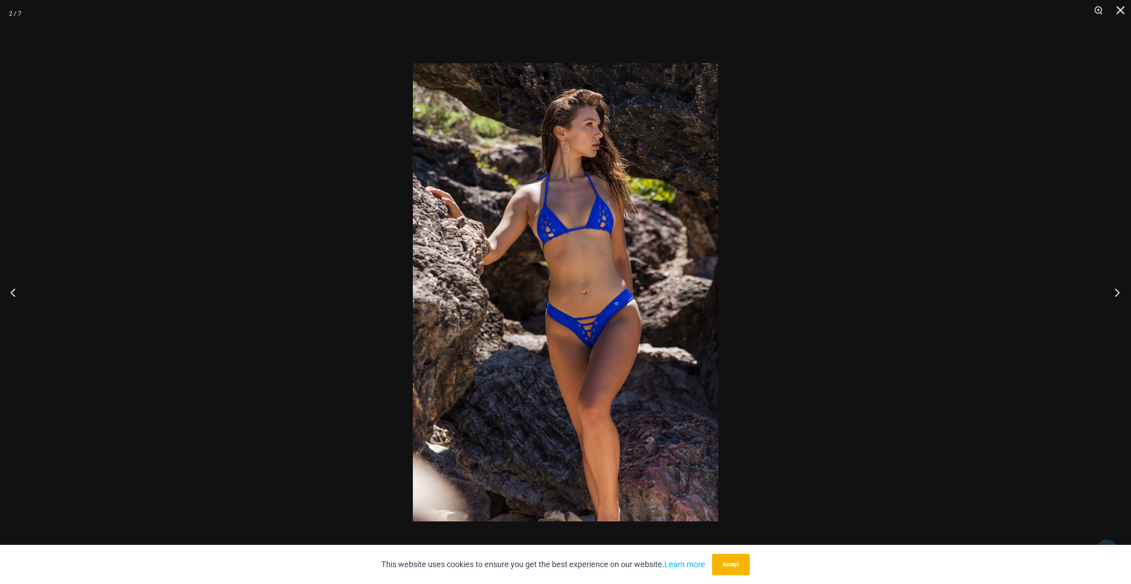
click at [1111, 293] on button "Next" at bounding box center [1114, 292] width 33 height 44
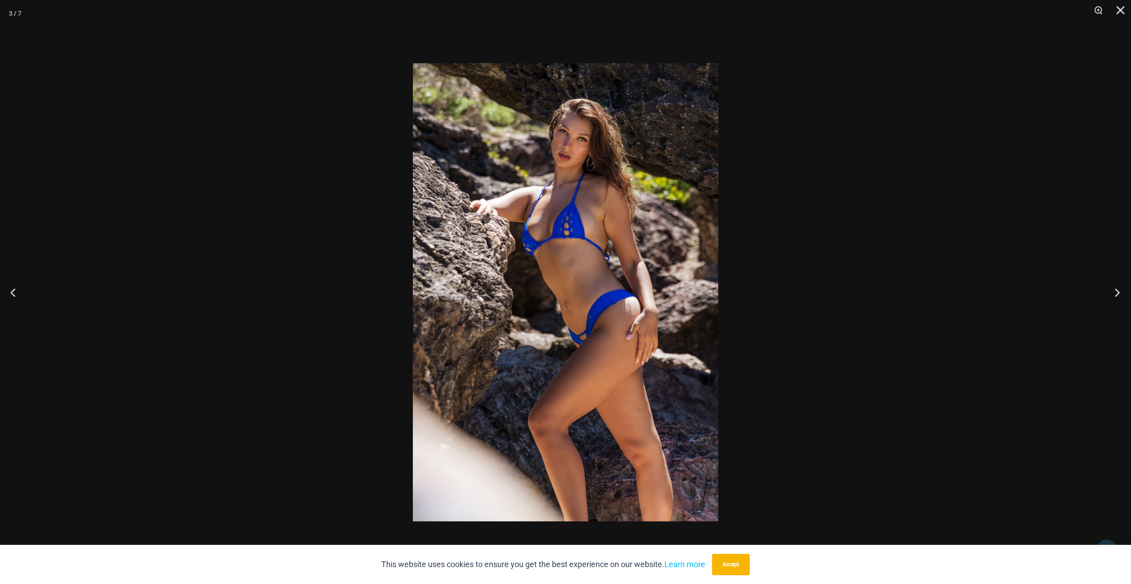
click at [1111, 293] on button "Next" at bounding box center [1114, 292] width 33 height 44
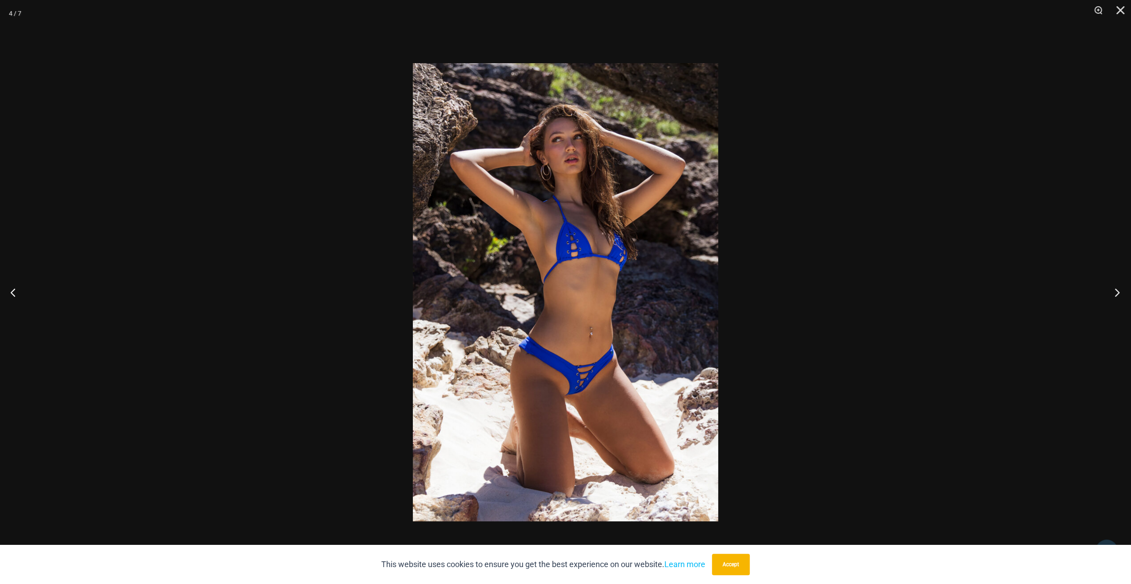
click at [1111, 293] on button "Next" at bounding box center [1114, 292] width 33 height 44
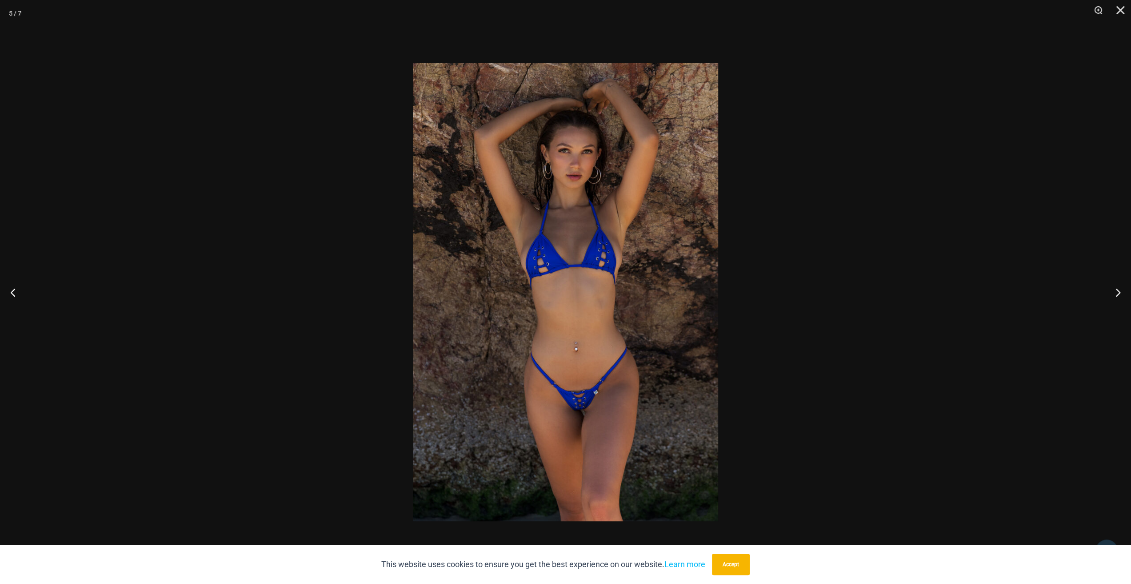
click at [997, 315] on div at bounding box center [565, 292] width 1131 height 584
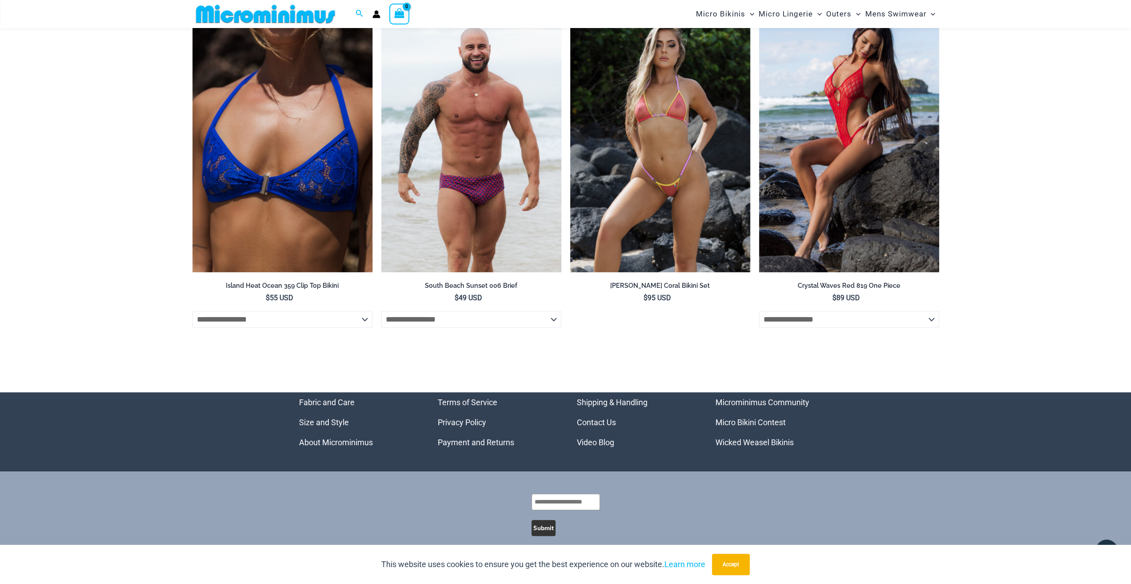
scroll to position [3514, 0]
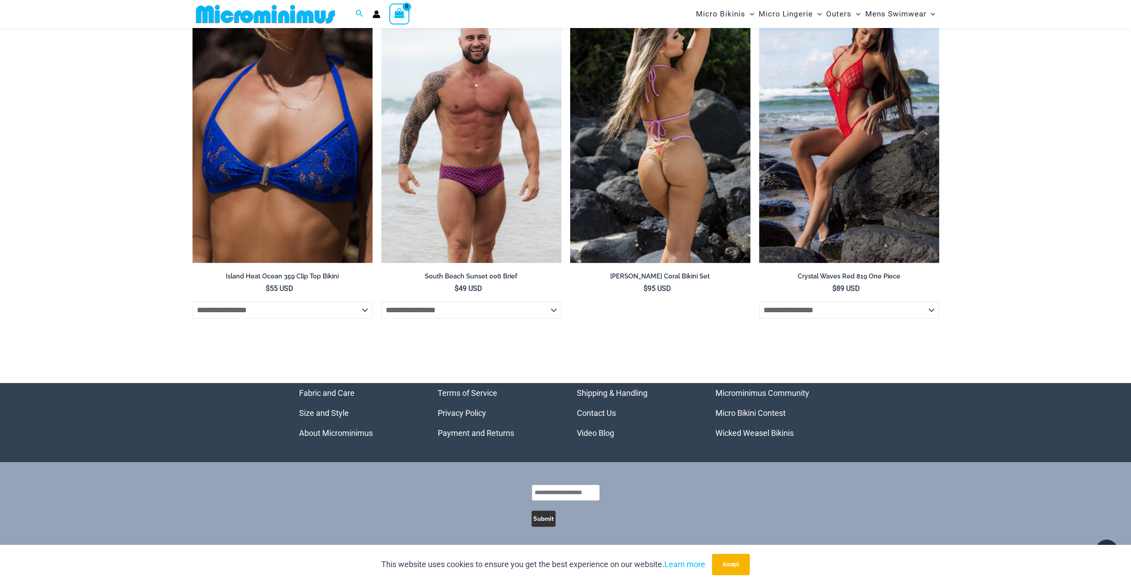
click at [677, 200] on img at bounding box center [660, 127] width 180 height 270
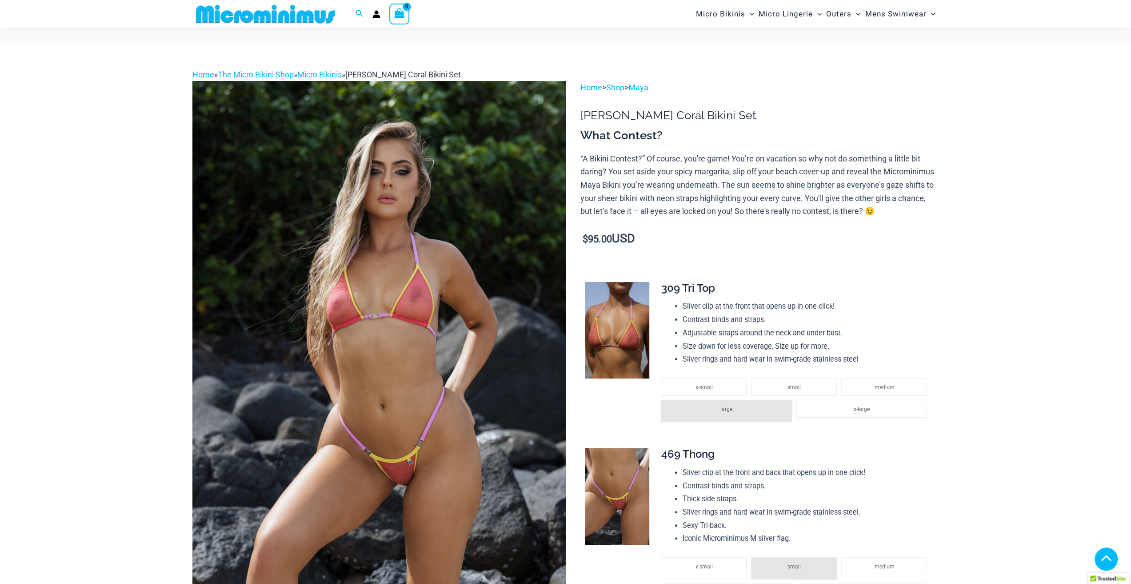
scroll to position [264, 0]
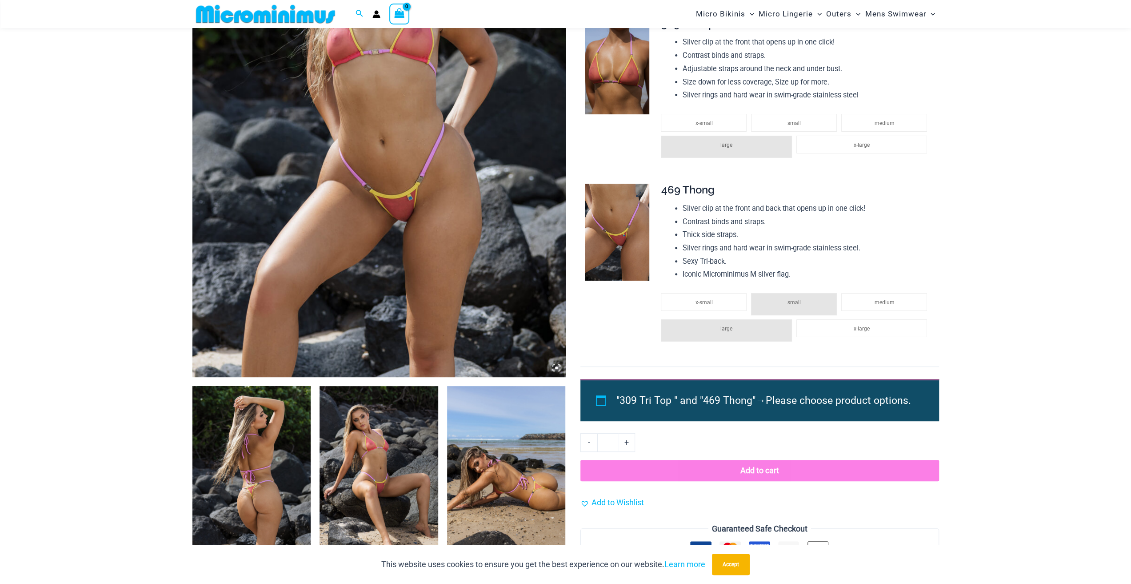
click at [611, 232] on img at bounding box center [617, 232] width 64 height 97
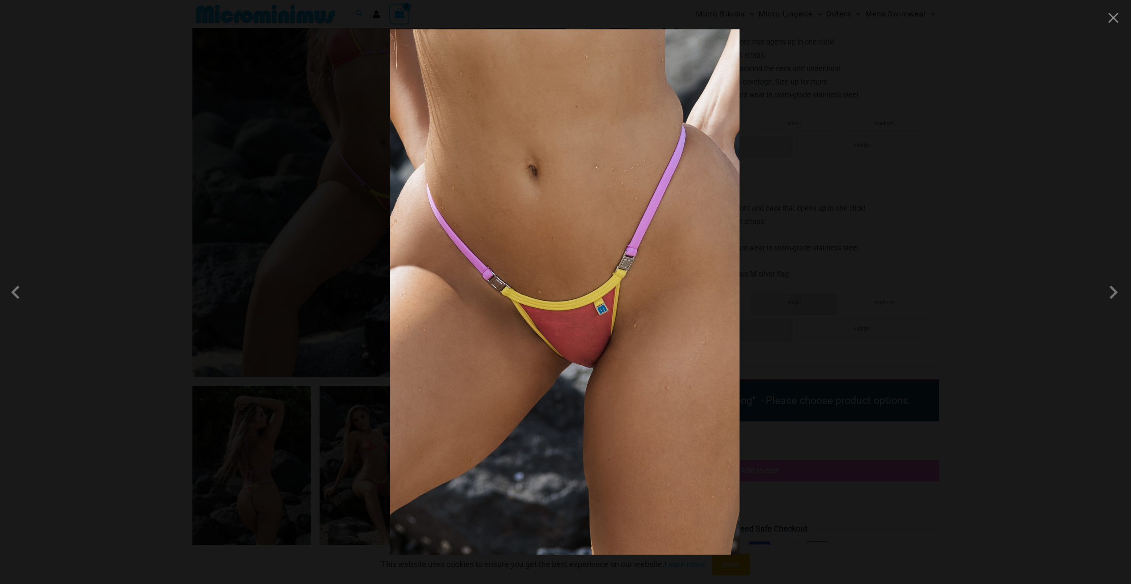
click at [973, 248] on div at bounding box center [565, 292] width 1131 height 584
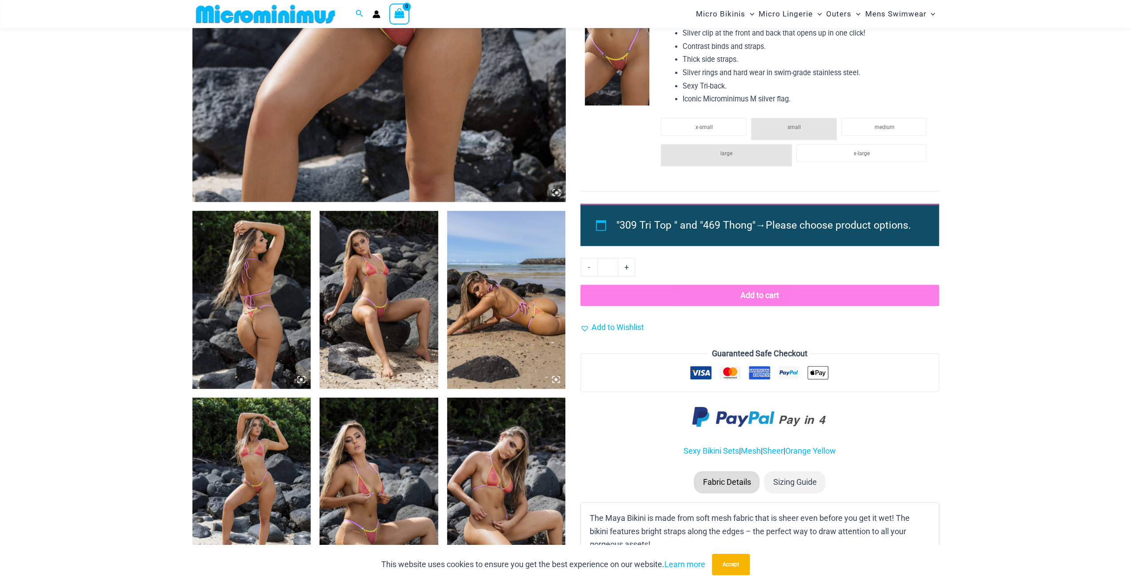
scroll to position [531, 0]
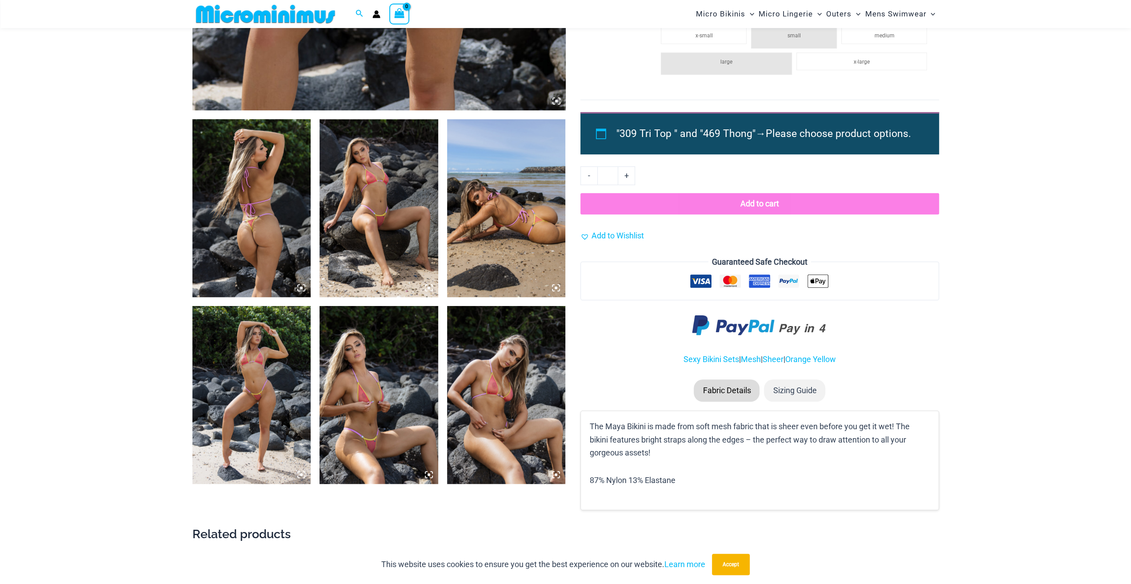
click at [411, 260] on img at bounding box center [379, 208] width 119 height 178
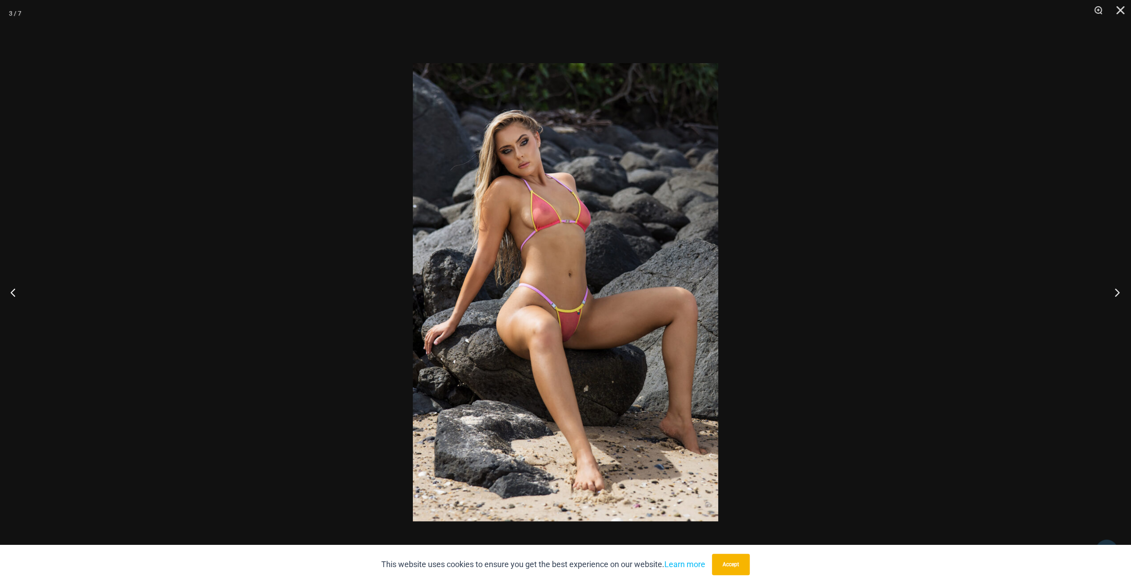
click at [1114, 288] on button "Next" at bounding box center [1114, 292] width 33 height 44
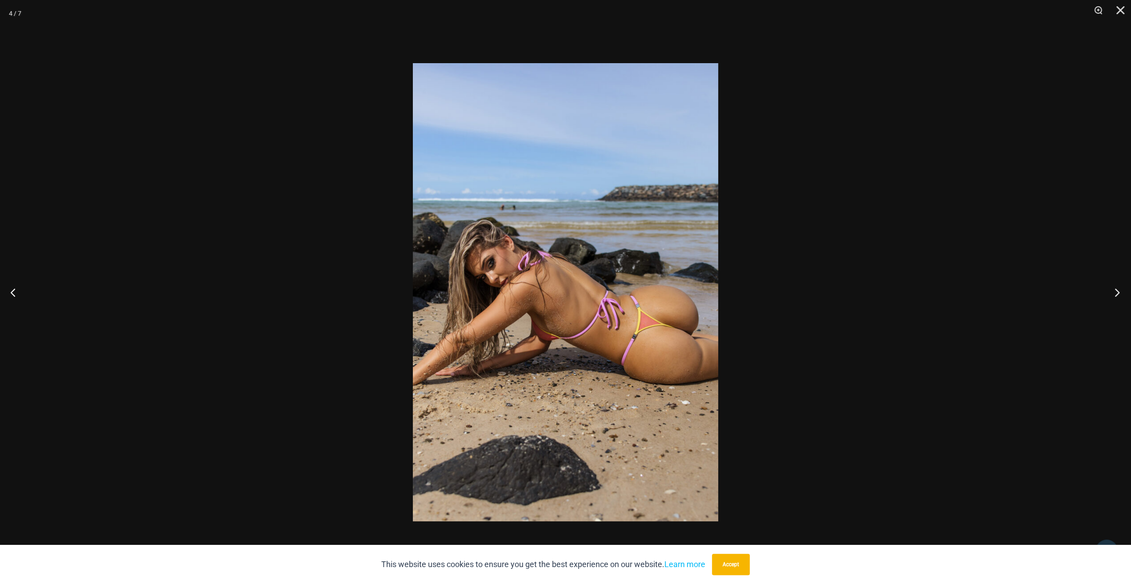
click at [1114, 288] on button "Next" at bounding box center [1114, 292] width 33 height 44
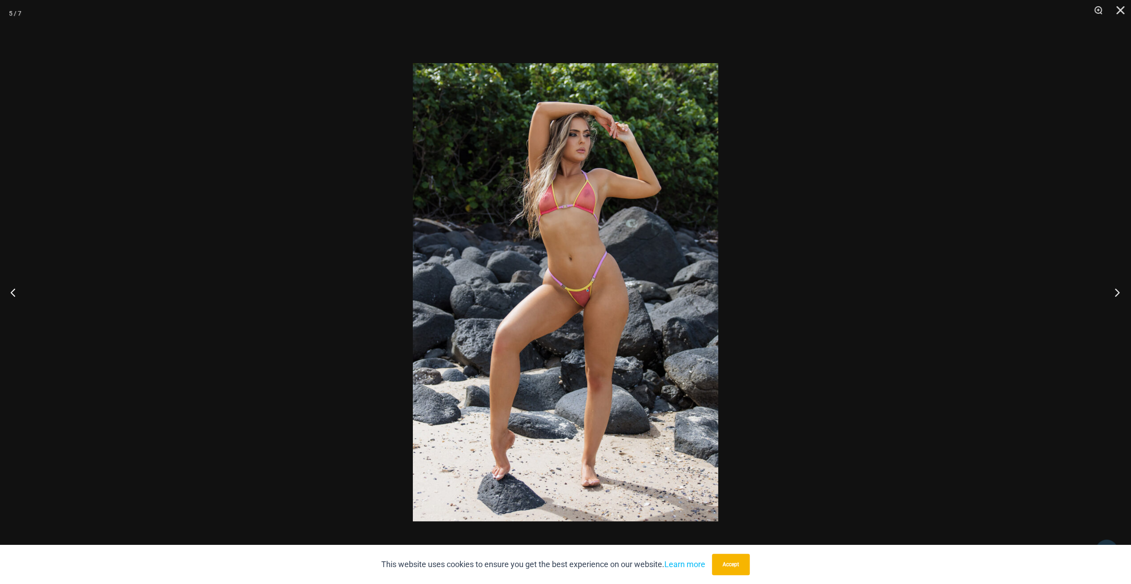
click at [1114, 288] on button "Next" at bounding box center [1114, 292] width 33 height 44
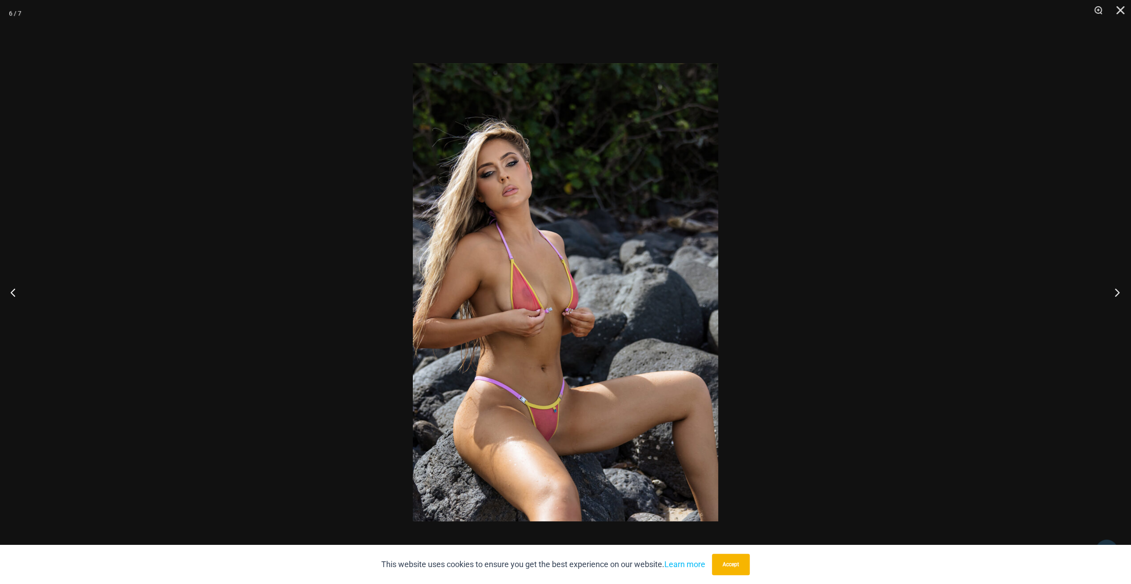
click at [1111, 287] on button "Next" at bounding box center [1114, 292] width 33 height 44
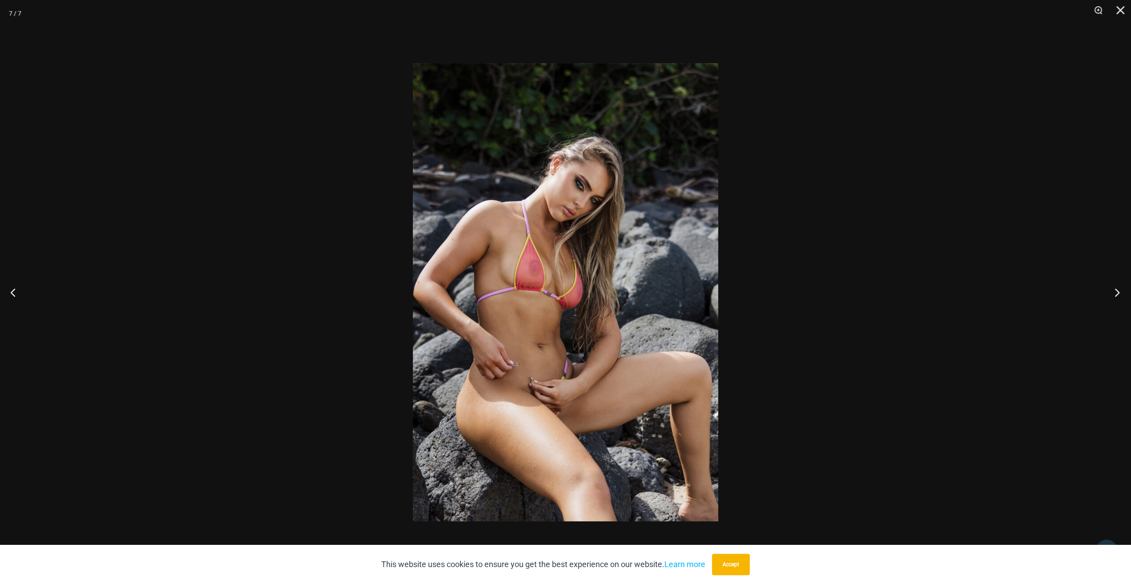
click at [1106, 287] on button "Next" at bounding box center [1114, 292] width 33 height 44
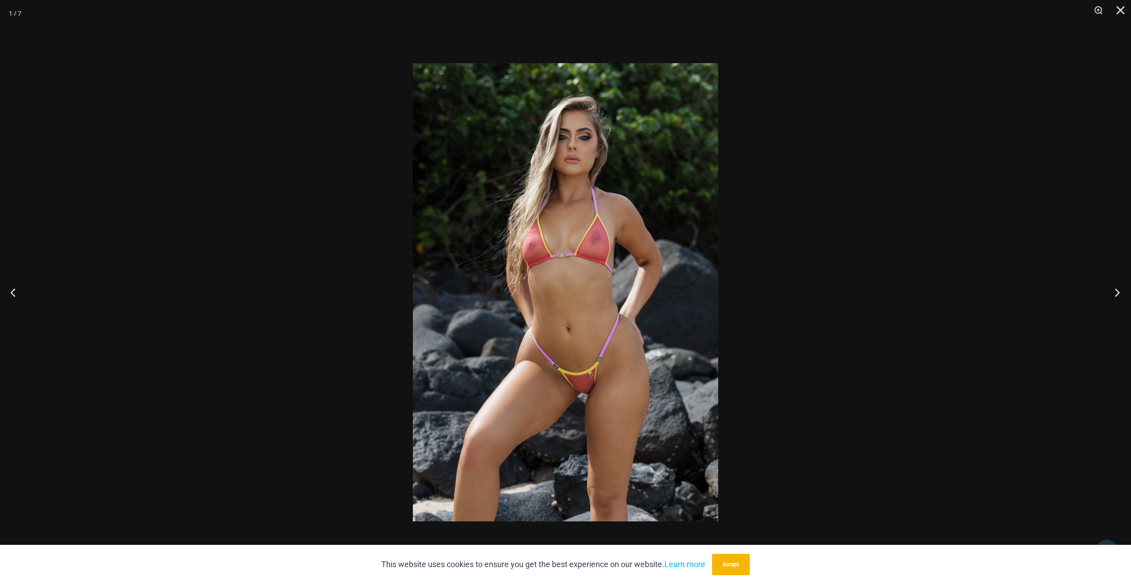
click at [1101, 287] on button "Next" at bounding box center [1114, 292] width 33 height 44
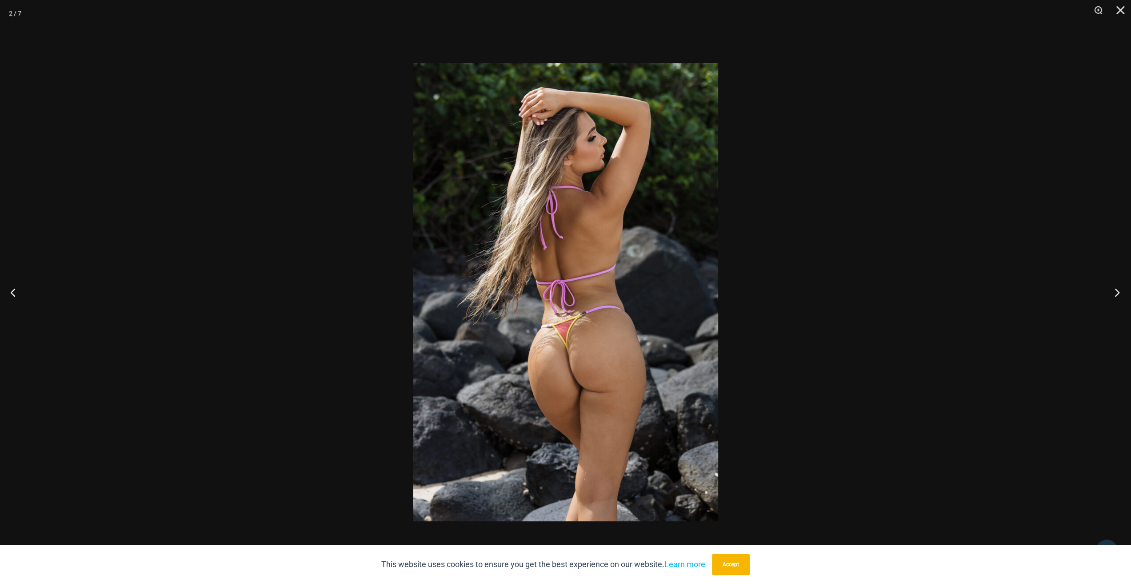
click at [1099, 287] on button "Next" at bounding box center [1114, 292] width 33 height 44
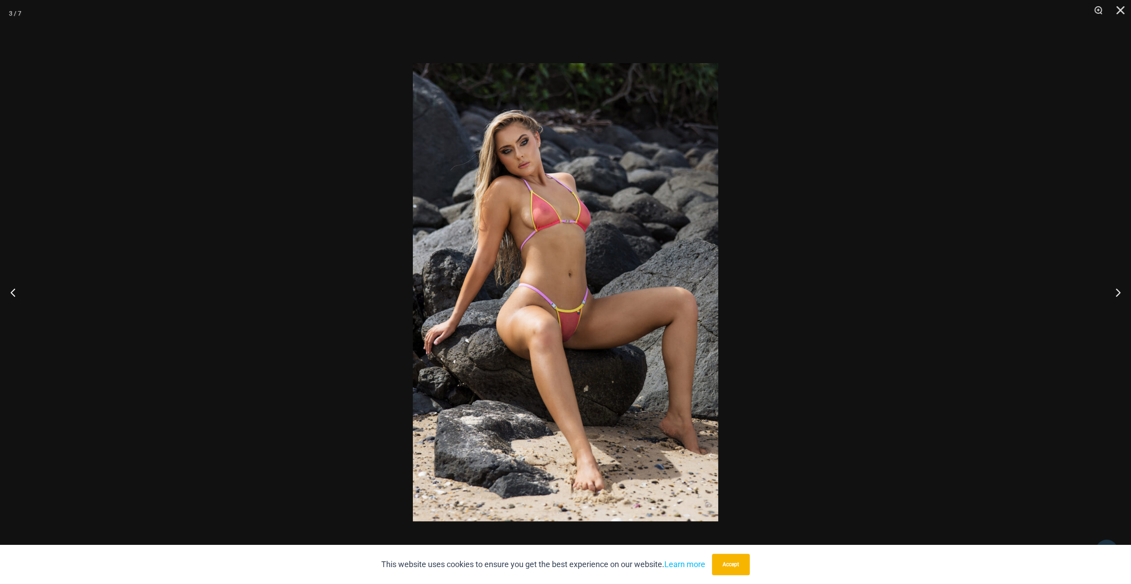
click at [1096, 287] on div at bounding box center [565, 292] width 1131 height 584
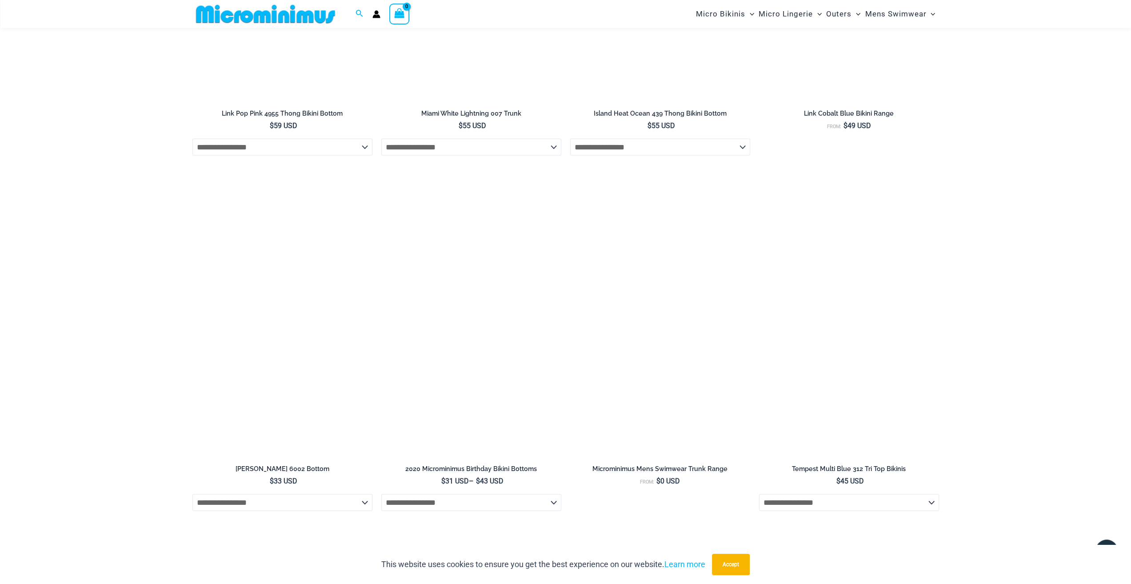
scroll to position [1998, 0]
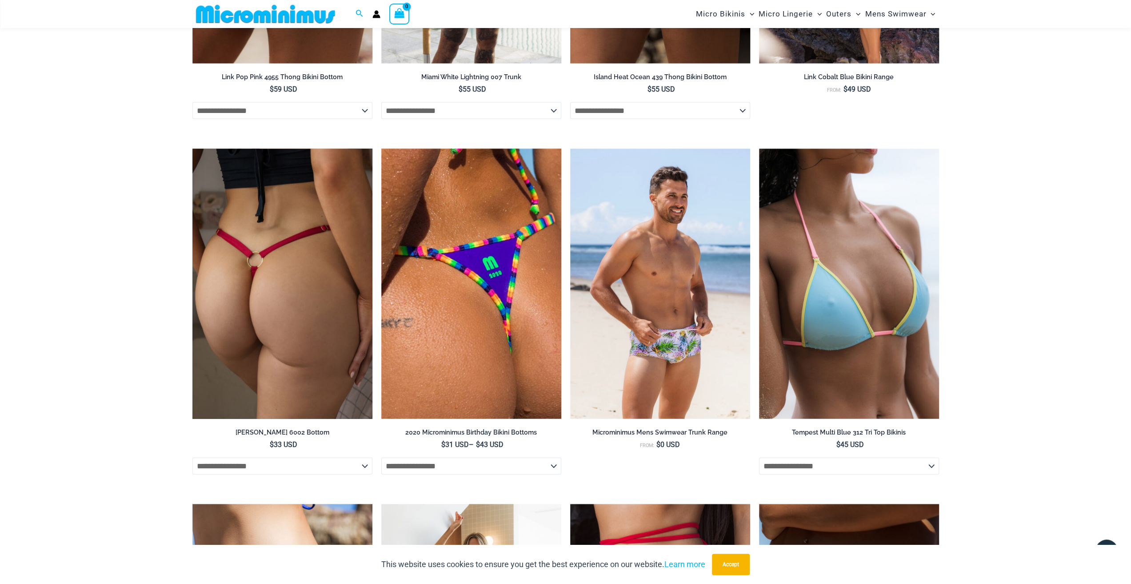
click at [276, 345] on img at bounding box center [282, 284] width 180 height 270
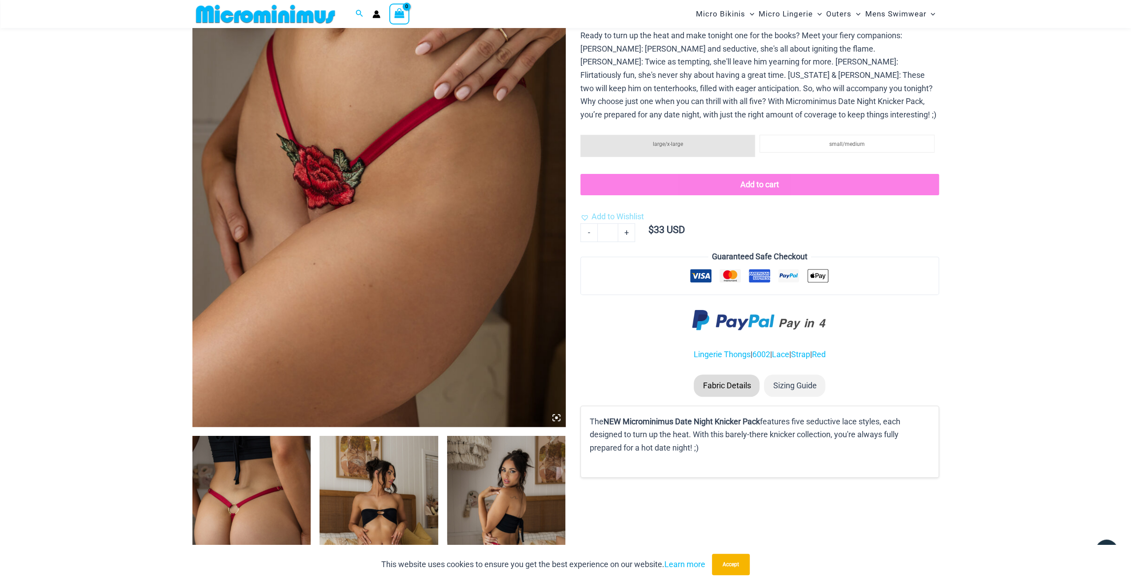
scroll to position [437, 0]
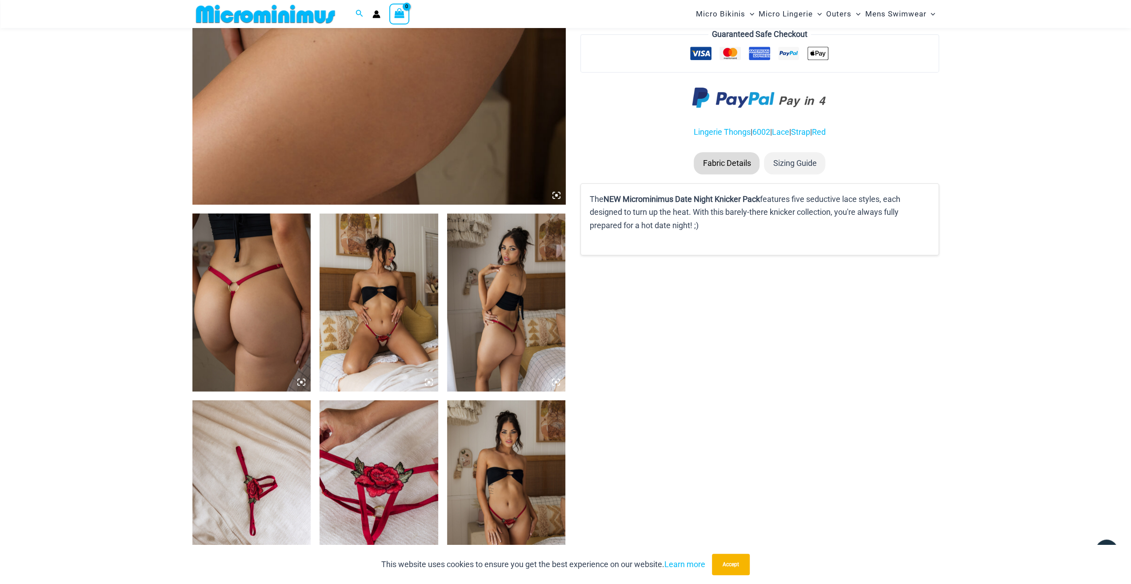
click at [370, 330] on img at bounding box center [379, 302] width 119 height 178
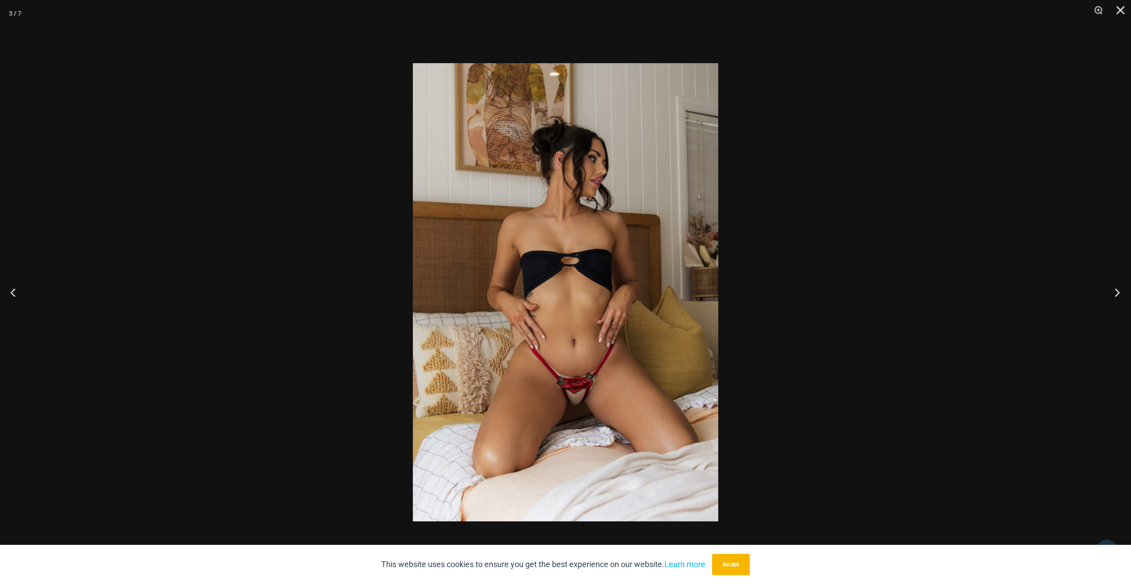
click at [1112, 292] on button "Next" at bounding box center [1114, 292] width 33 height 44
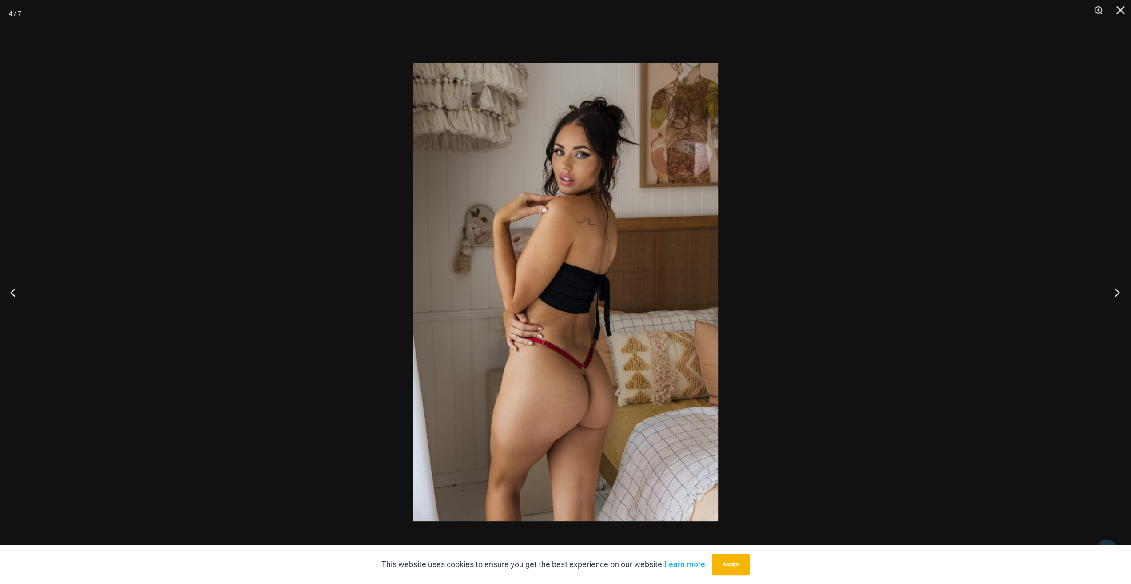
click at [1112, 292] on button "Next" at bounding box center [1114, 292] width 33 height 44
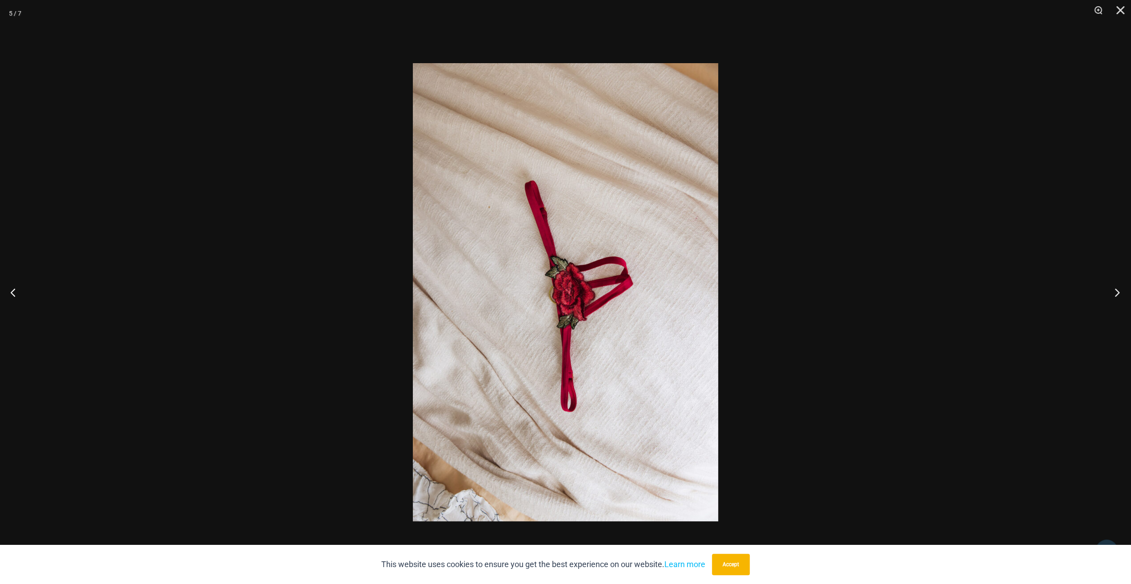
click at [1108, 292] on button "Next" at bounding box center [1114, 292] width 33 height 44
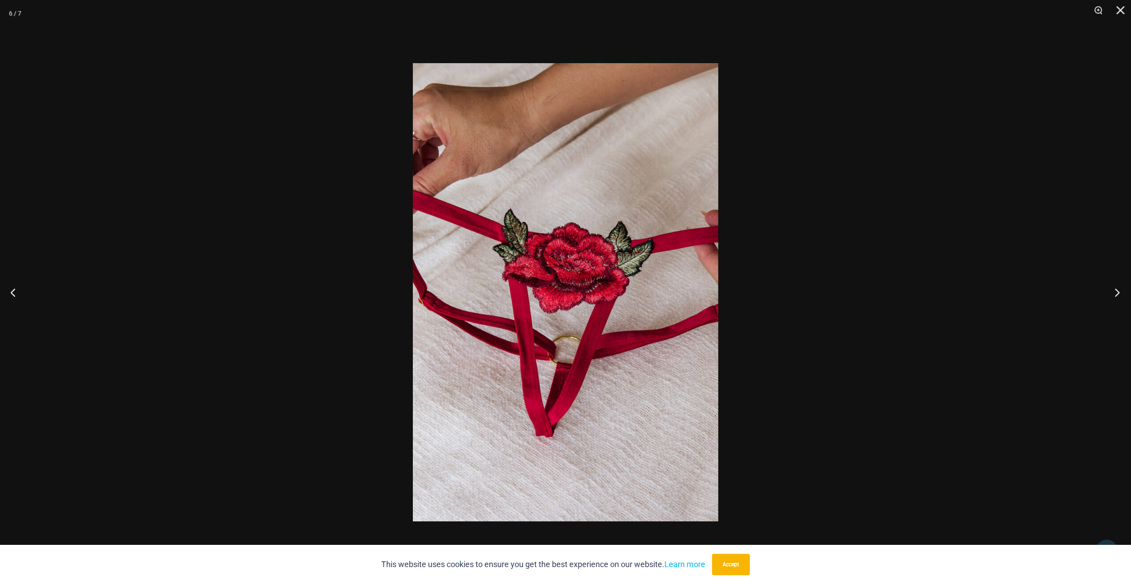
click at [1101, 293] on button "Next" at bounding box center [1114, 292] width 33 height 44
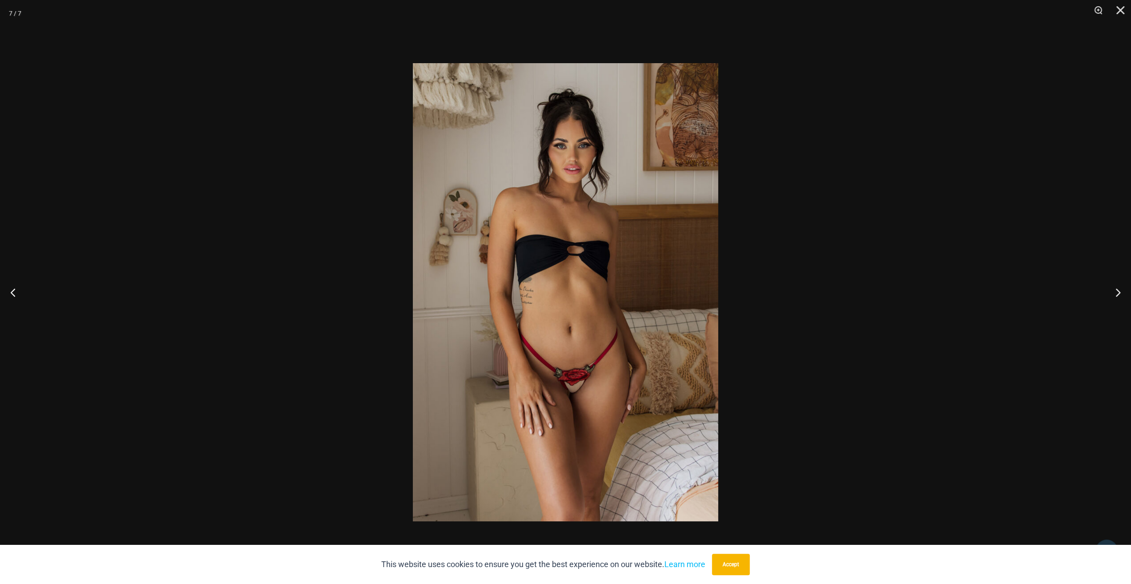
click at [1096, 295] on div at bounding box center [565, 292] width 1131 height 584
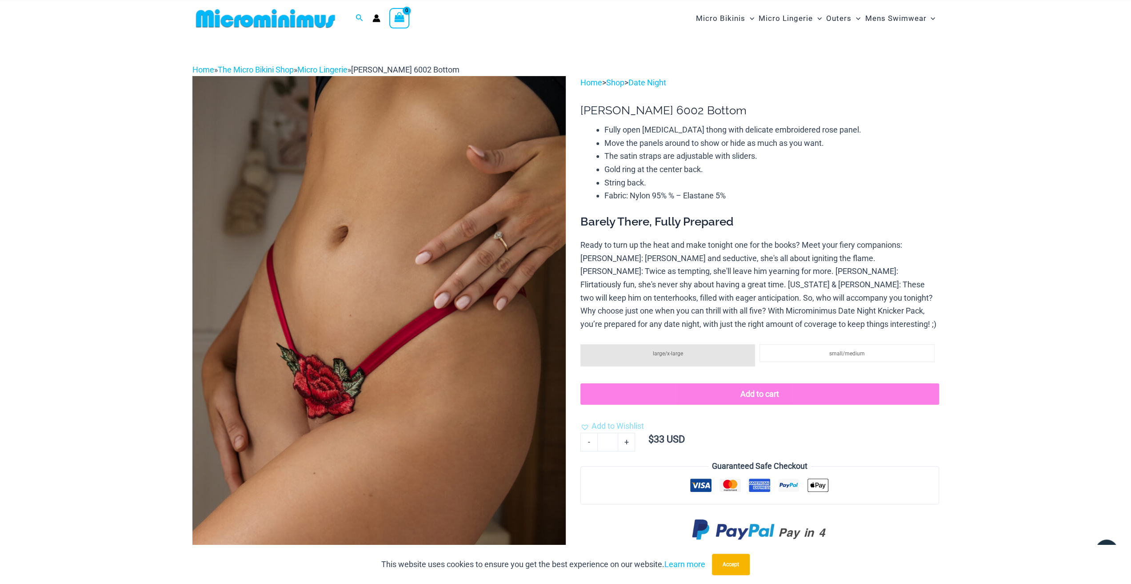
scroll to position [0, 0]
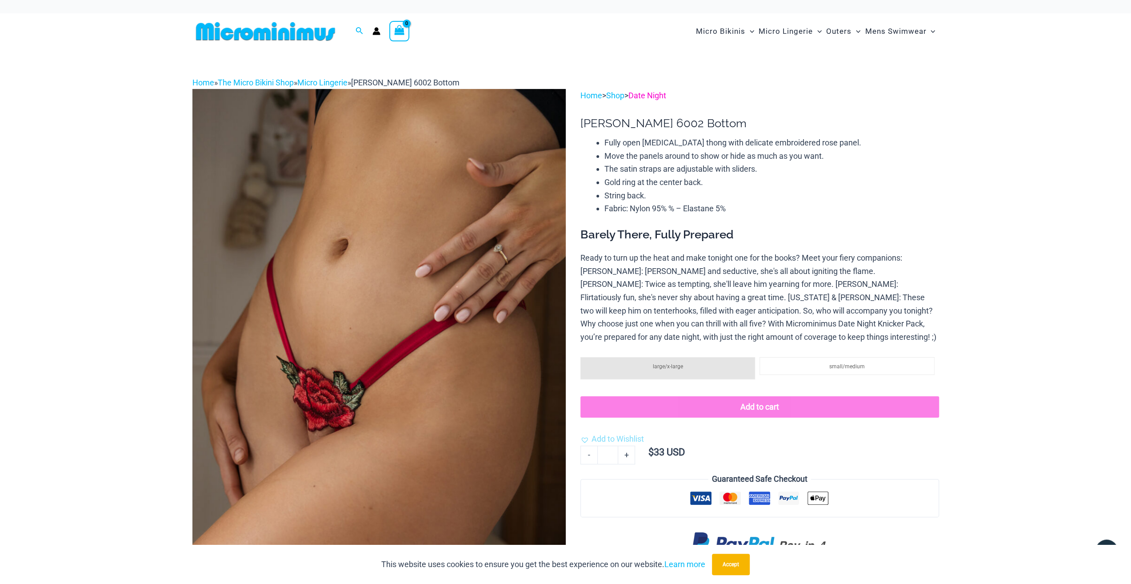
click at [651, 93] on link "Date Night" at bounding box center [648, 95] width 38 height 9
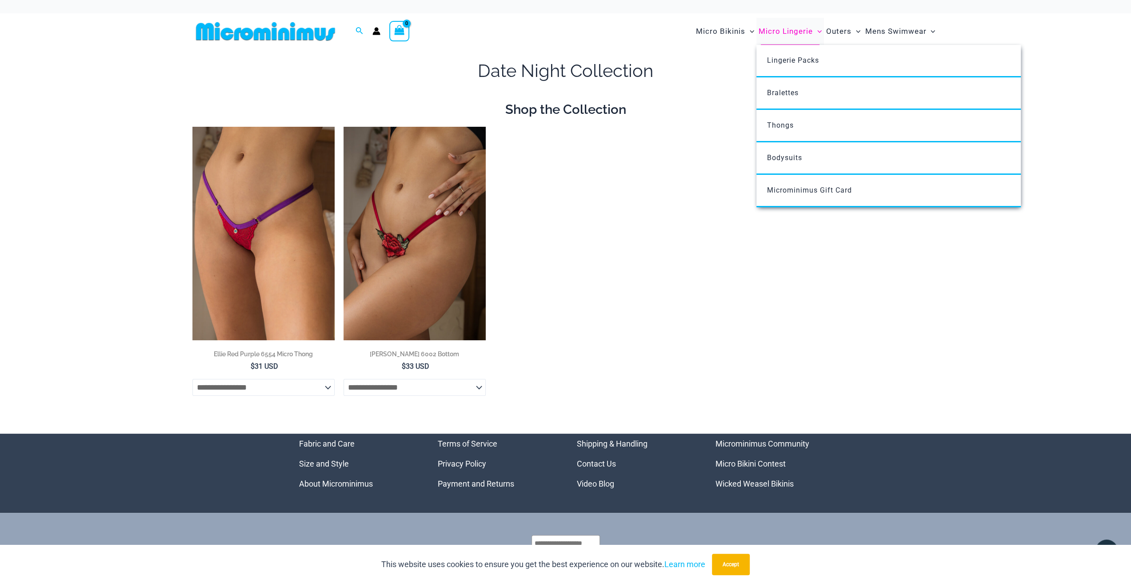
click at [785, 30] on span "Micro Lingerie" at bounding box center [786, 31] width 54 height 23
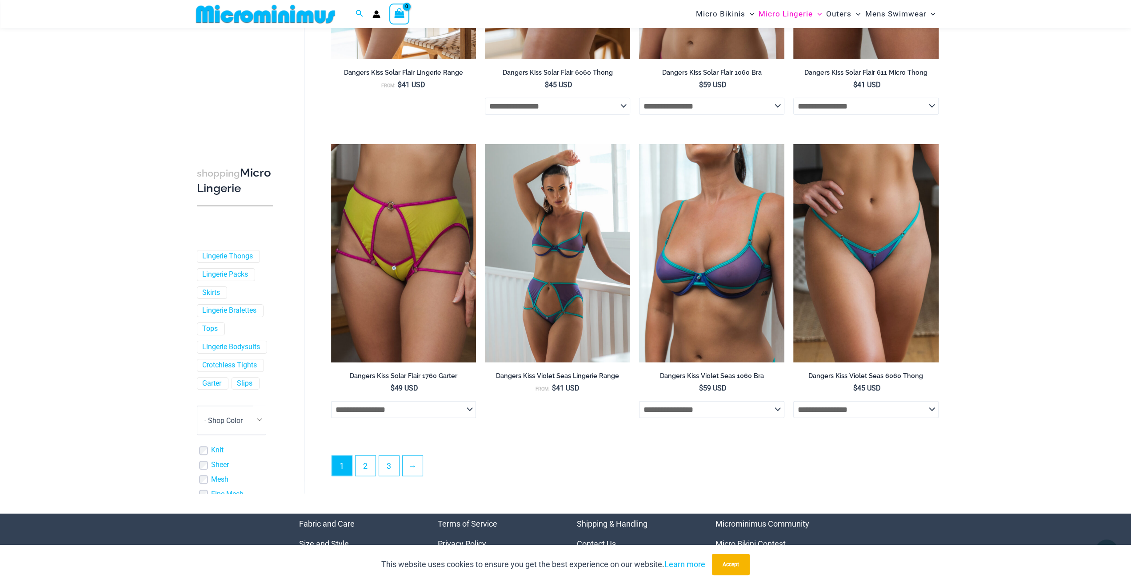
scroll to position [2240, 0]
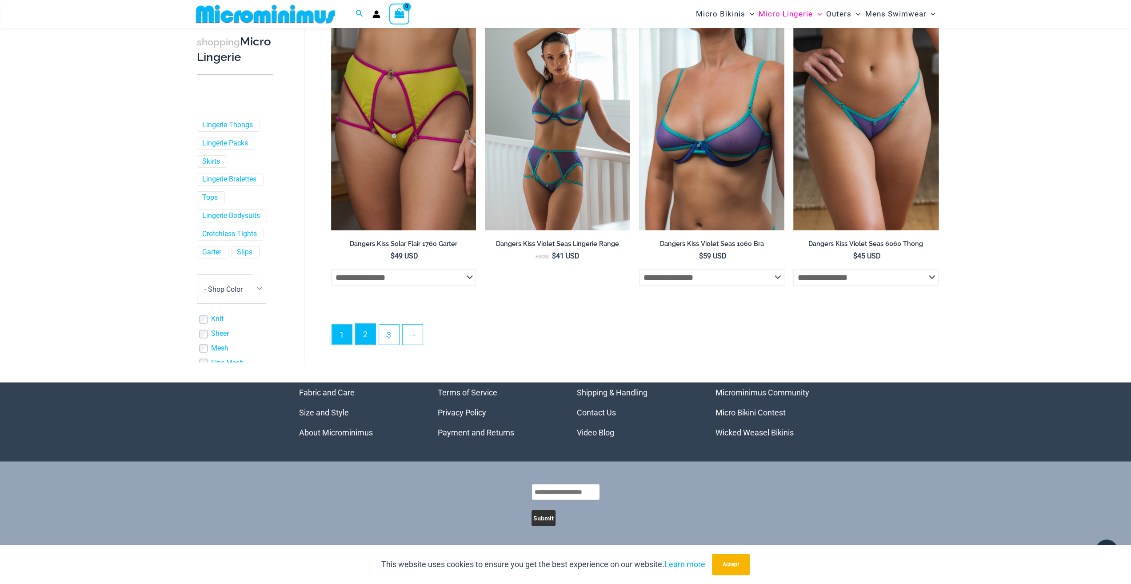
click at [368, 337] on link "2" at bounding box center [366, 334] width 20 height 21
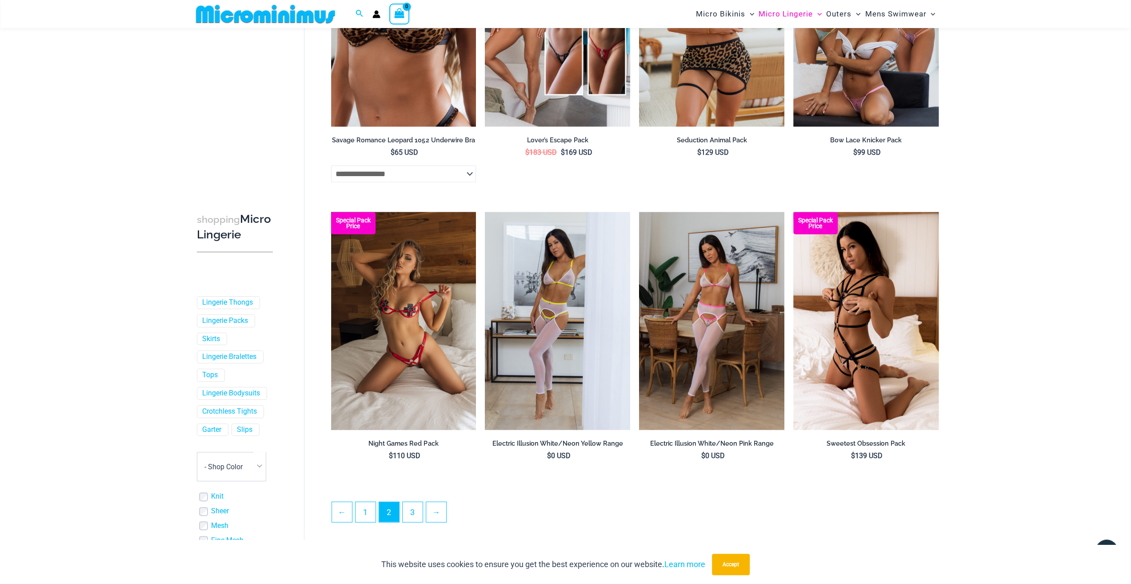
scroll to position [2038, 0]
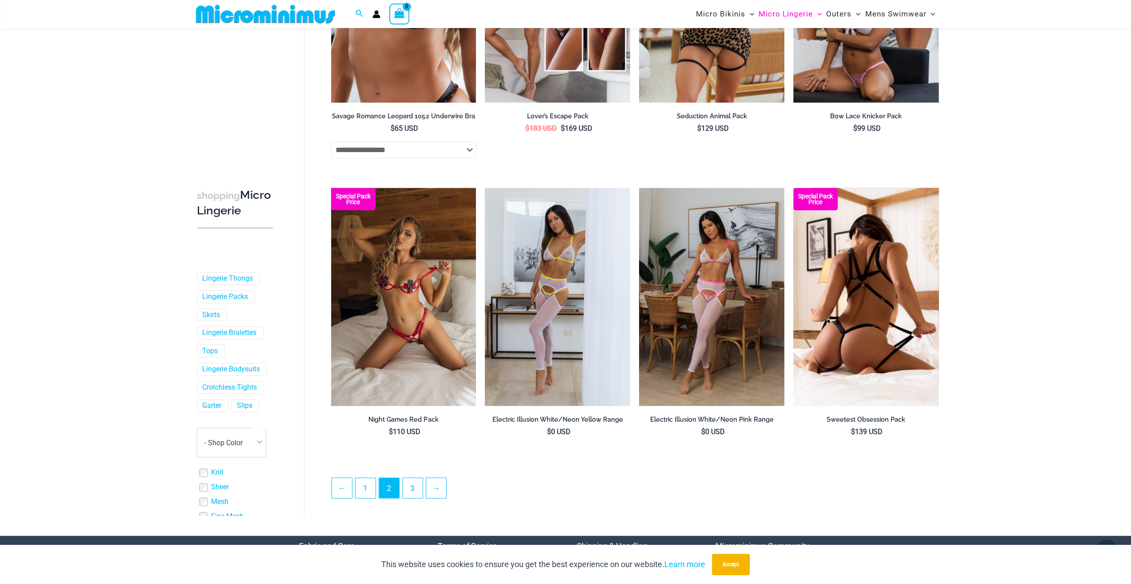
click at [883, 310] on img at bounding box center [865, 297] width 145 height 218
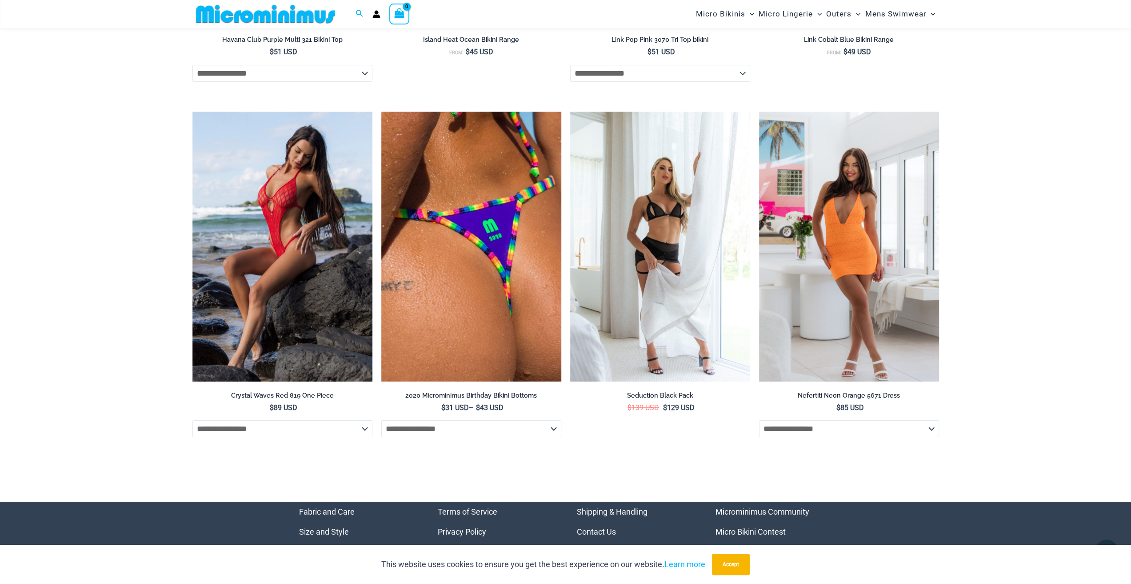
scroll to position [3034, 0]
